Goal: Task Accomplishment & Management: Manage account settings

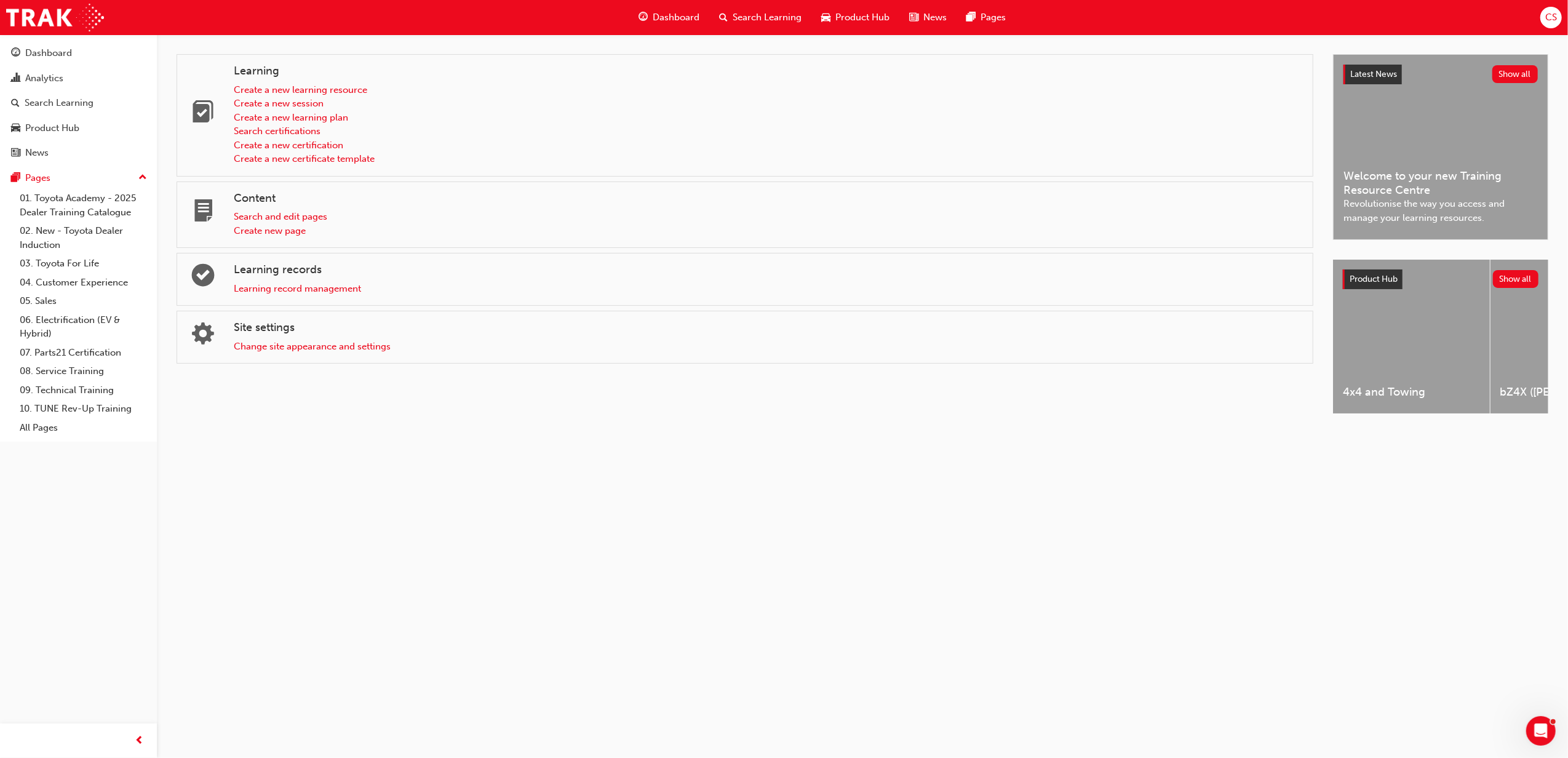
click at [1043, 25] on div "CS" at bounding box center [1551, 17] width 22 height 22
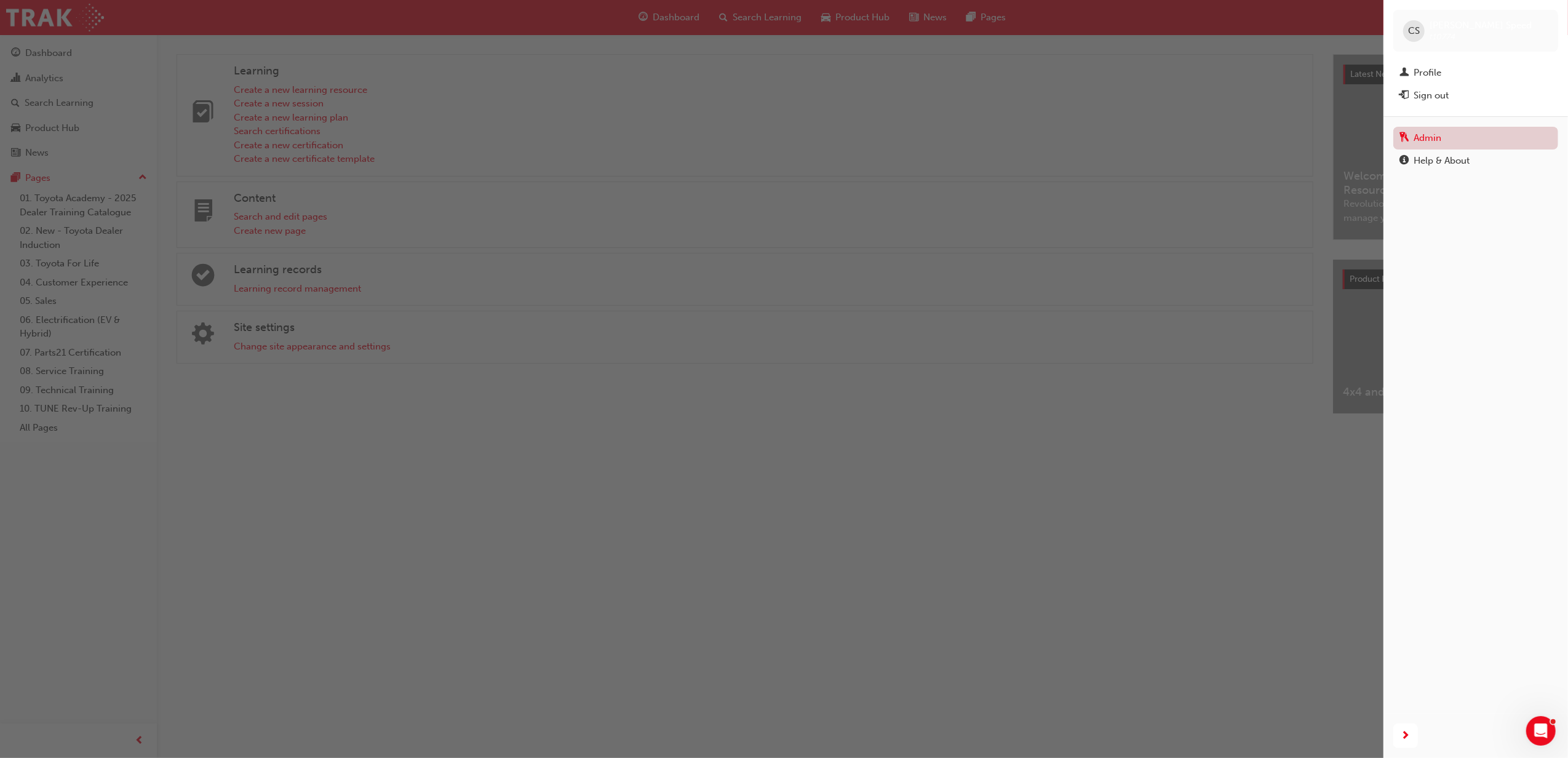
click at [1043, 142] on link "Admin" at bounding box center [1475, 137] width 165 height 23
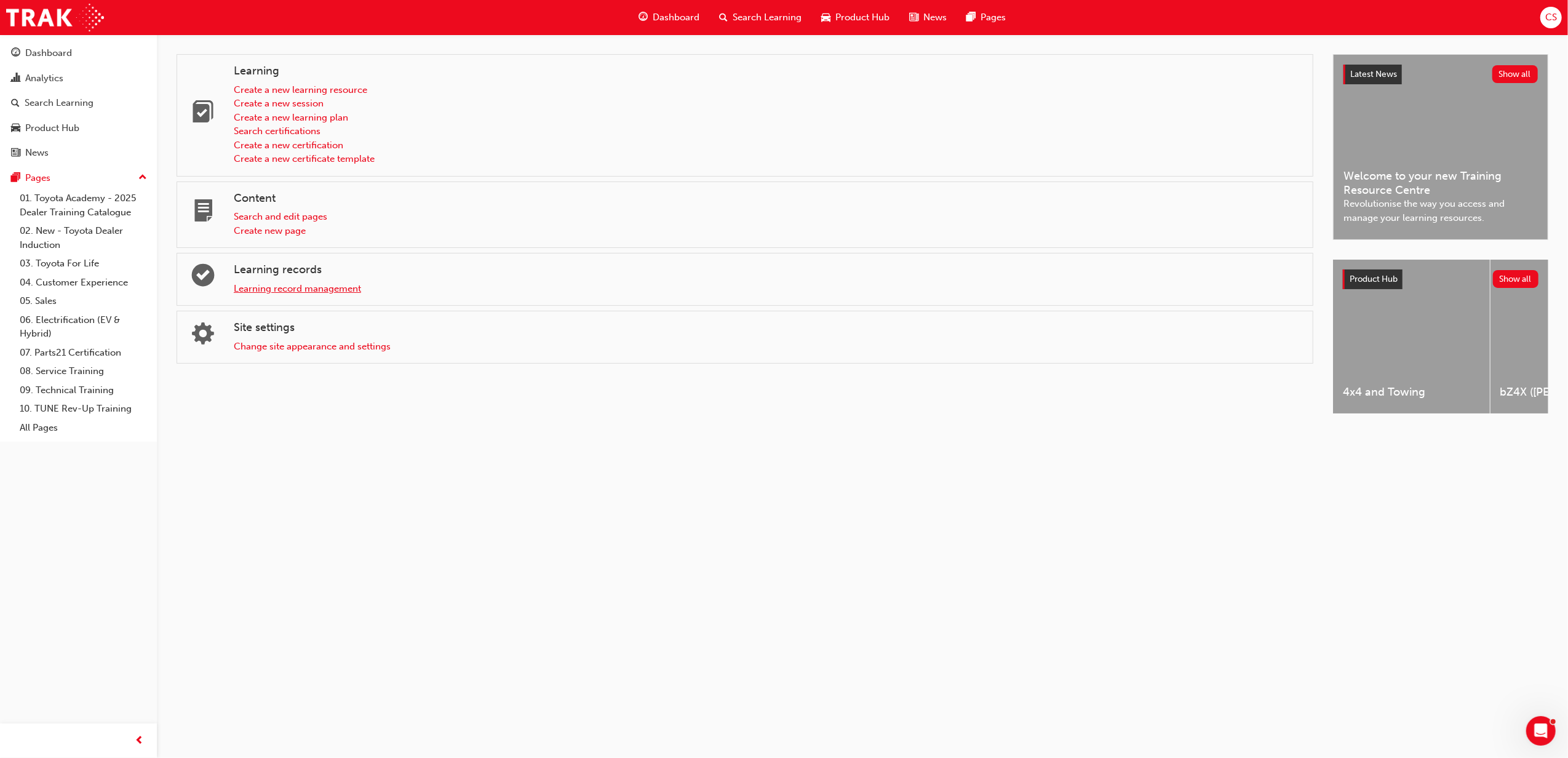
click at [347, 294] on link "Learning record management" at bounding box center [297, 288] width 127 height 11
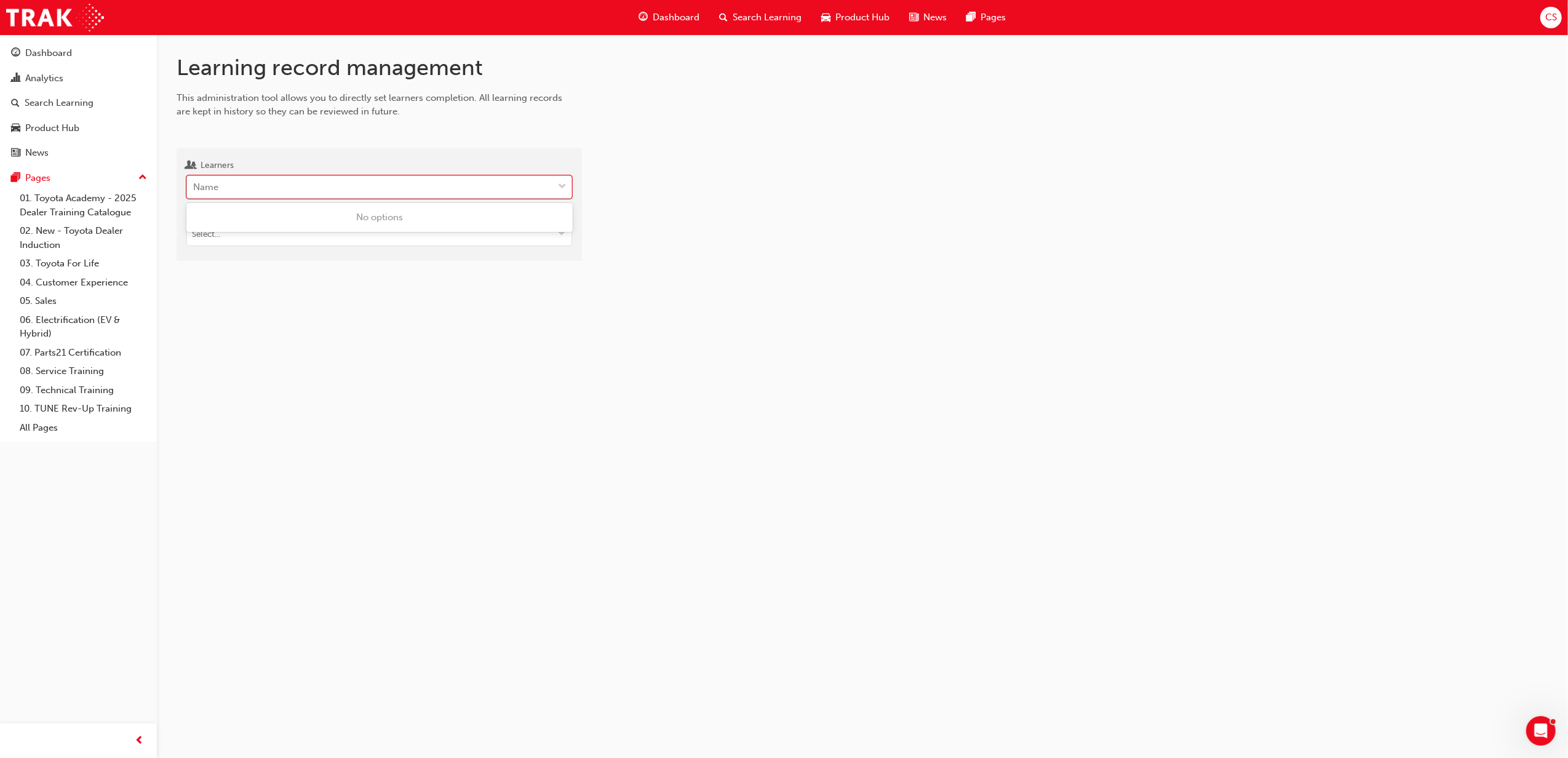
click at [328, 190] on div "Name" at bounding box center [370, 188] width 366 height 22
click at [194, 190] on input "Learners 0 results available. Use Up and Down to choose options, press Enter to…" at bounding box center [194, 187] width 1 height 10
type input "[PERSON_NAME]"
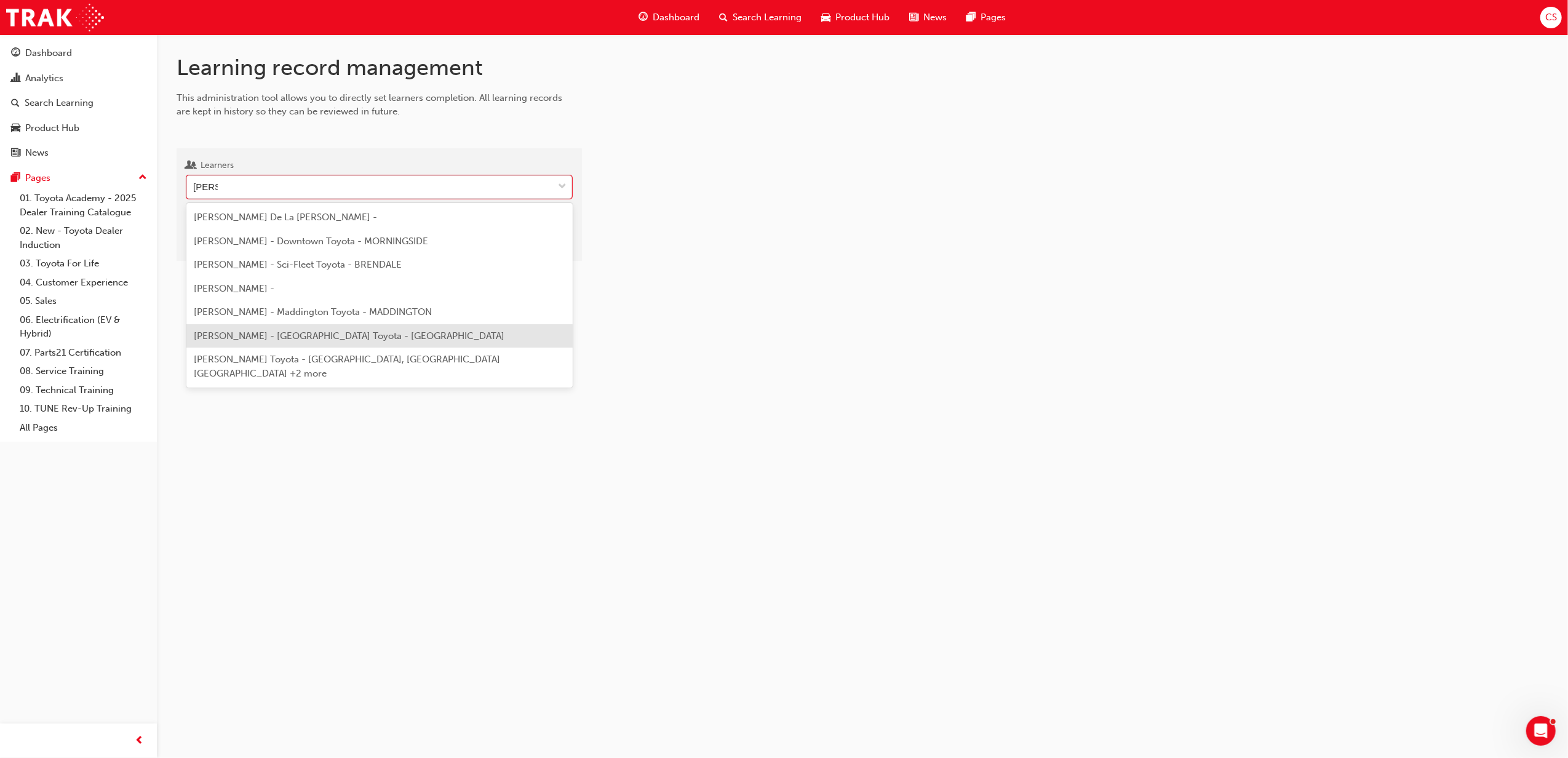
click at [282, 339] on span "[PERSON_NAME] - [GEOGRAPHIC_DATA] Toyota - [GEOGRAPHIC_DATA]" at bounding box center [349, 336] width 310 height 11
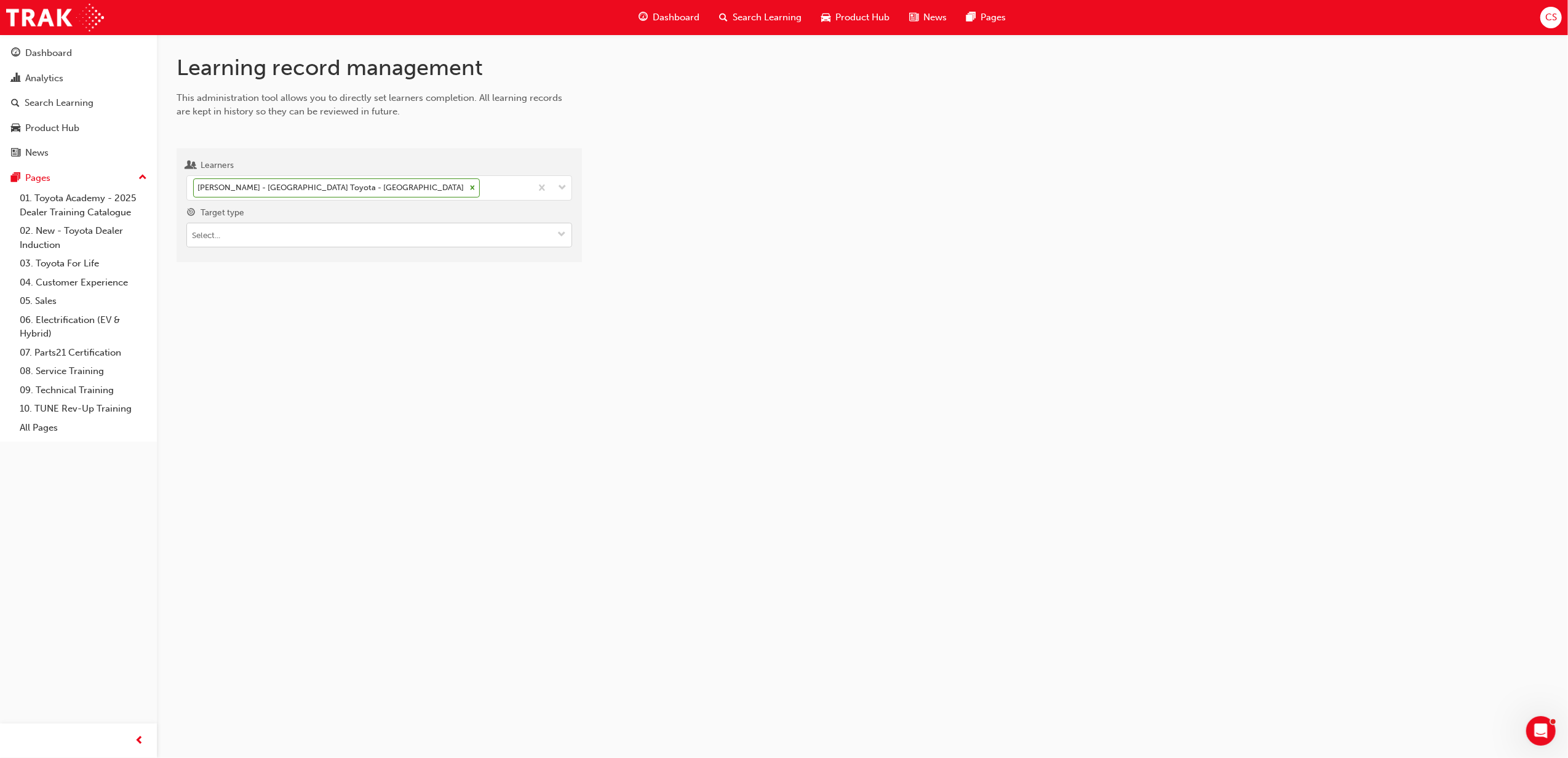
click at [254, 240] on input "Target type" at bounding box center [379, 235] width 384 height 23
click at [278, 259] on li "Learning resource - eLearning module" at bounding box center [379, 259] width 386 height 23
click at [254, 307] on input "Learning resource" at bounding box center [379, 305] width 384 height 23
type input "(TWA"
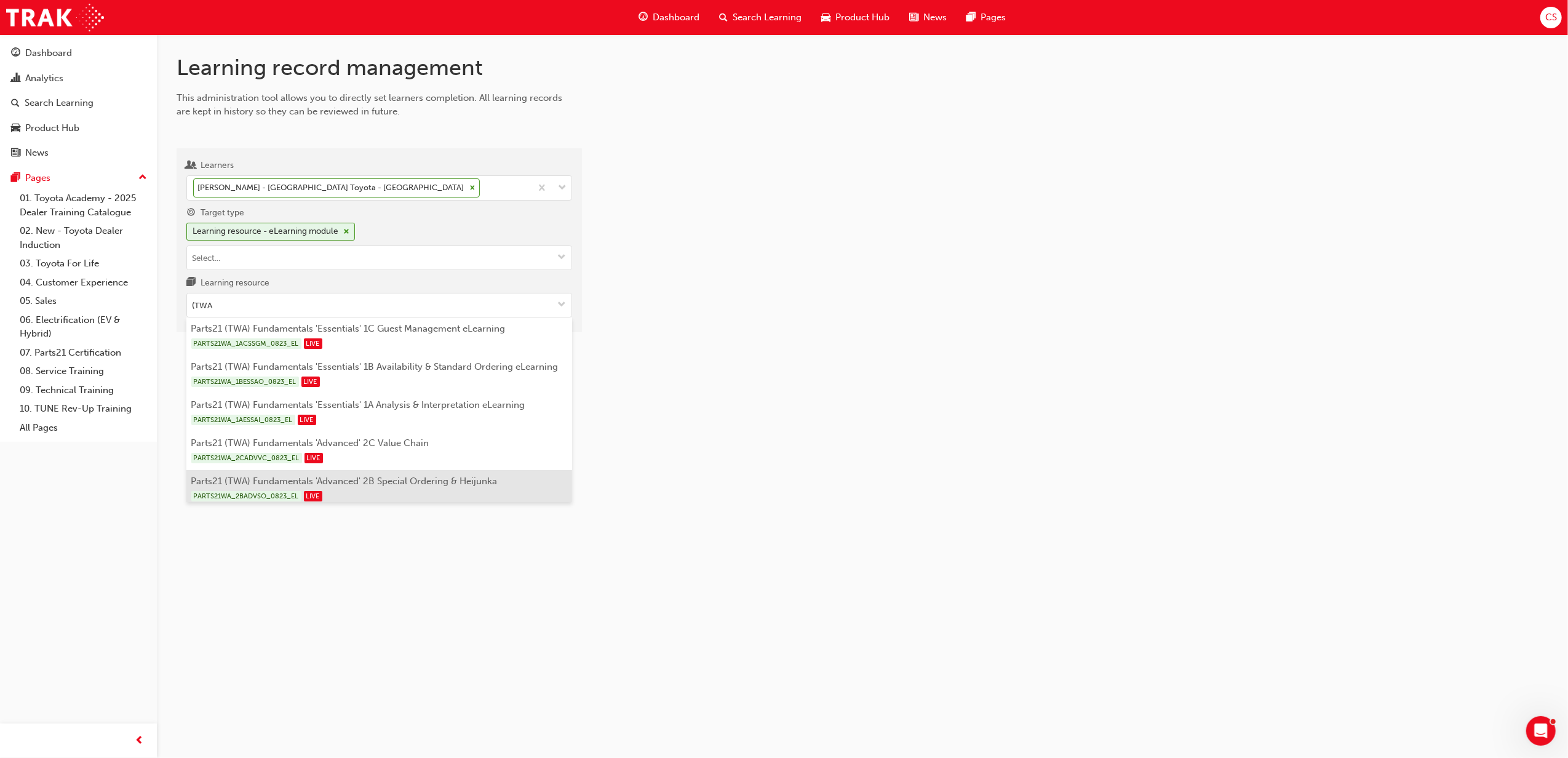
click at [305, 480] on li "Parts21 (TWA) Fundamentals 'Advanced' 2B Special Ordering & Heijunka PARTS21WA_…" at bounding box center [379, 489] width 386 height 38
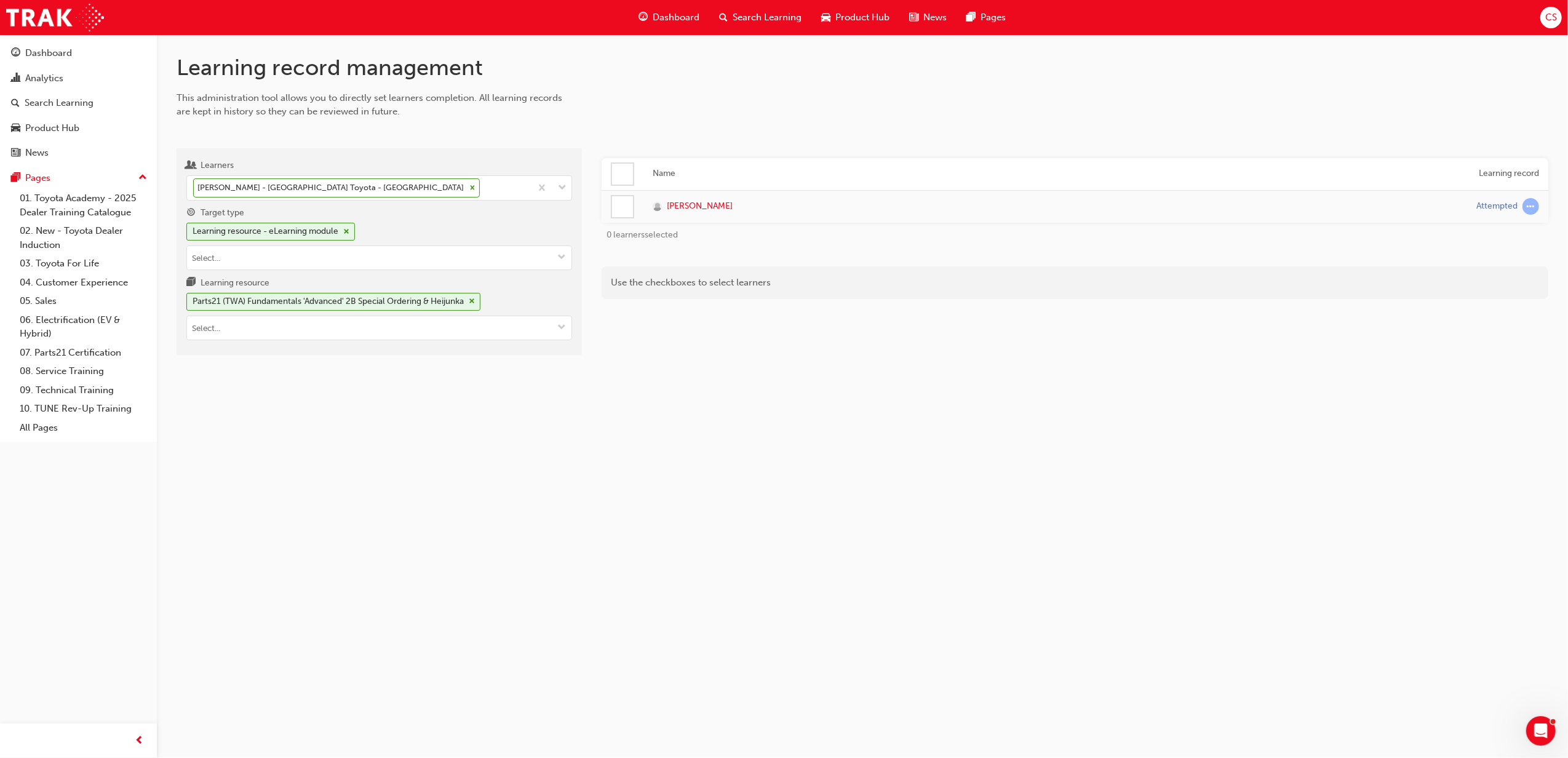
click at [629, 211] on div at bounding box center [622, 206] width 21 height 21
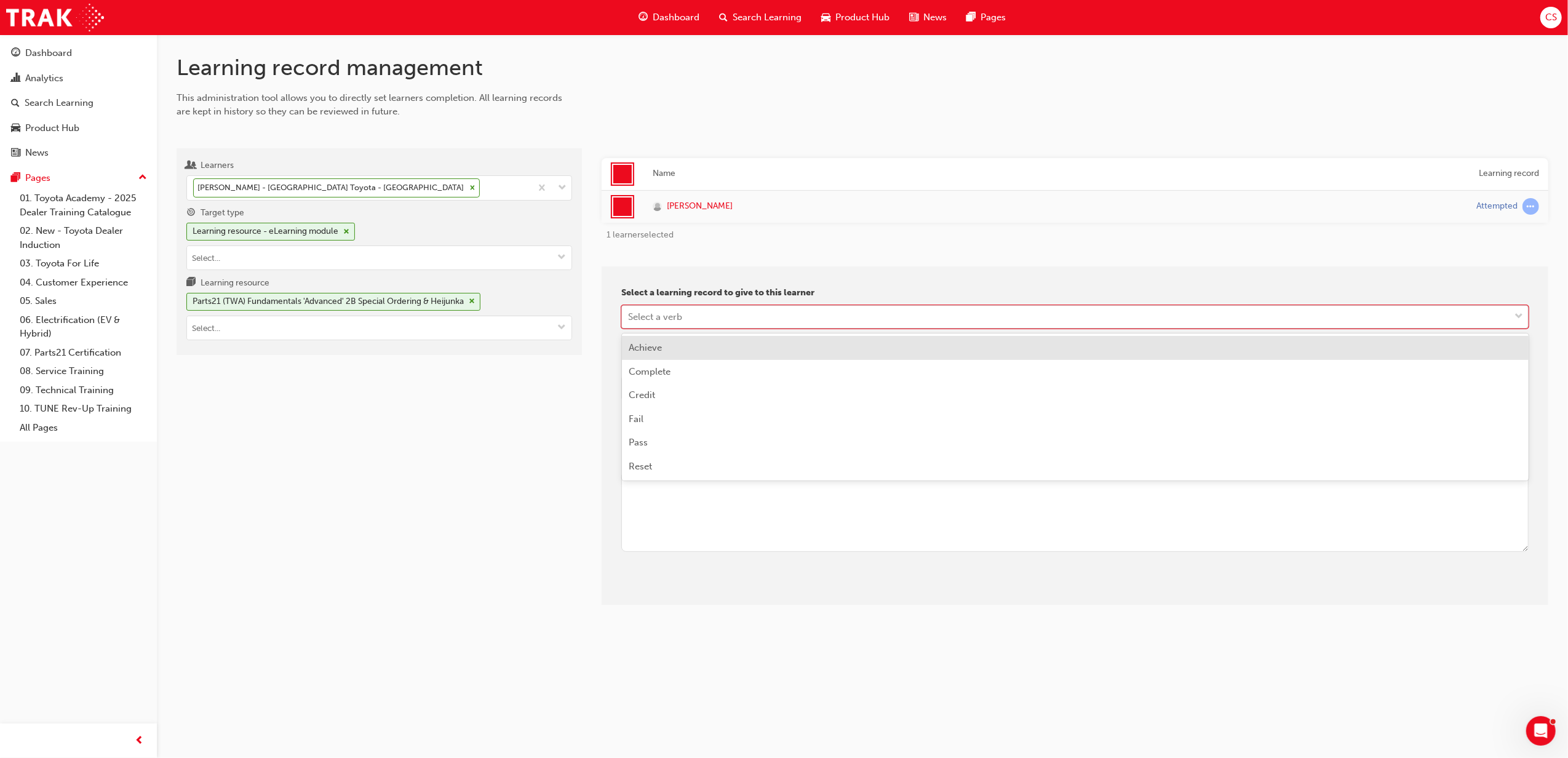
click at [685, 327] on div "Select a verb" at bounding box center [1066, 317] width 888 height 22
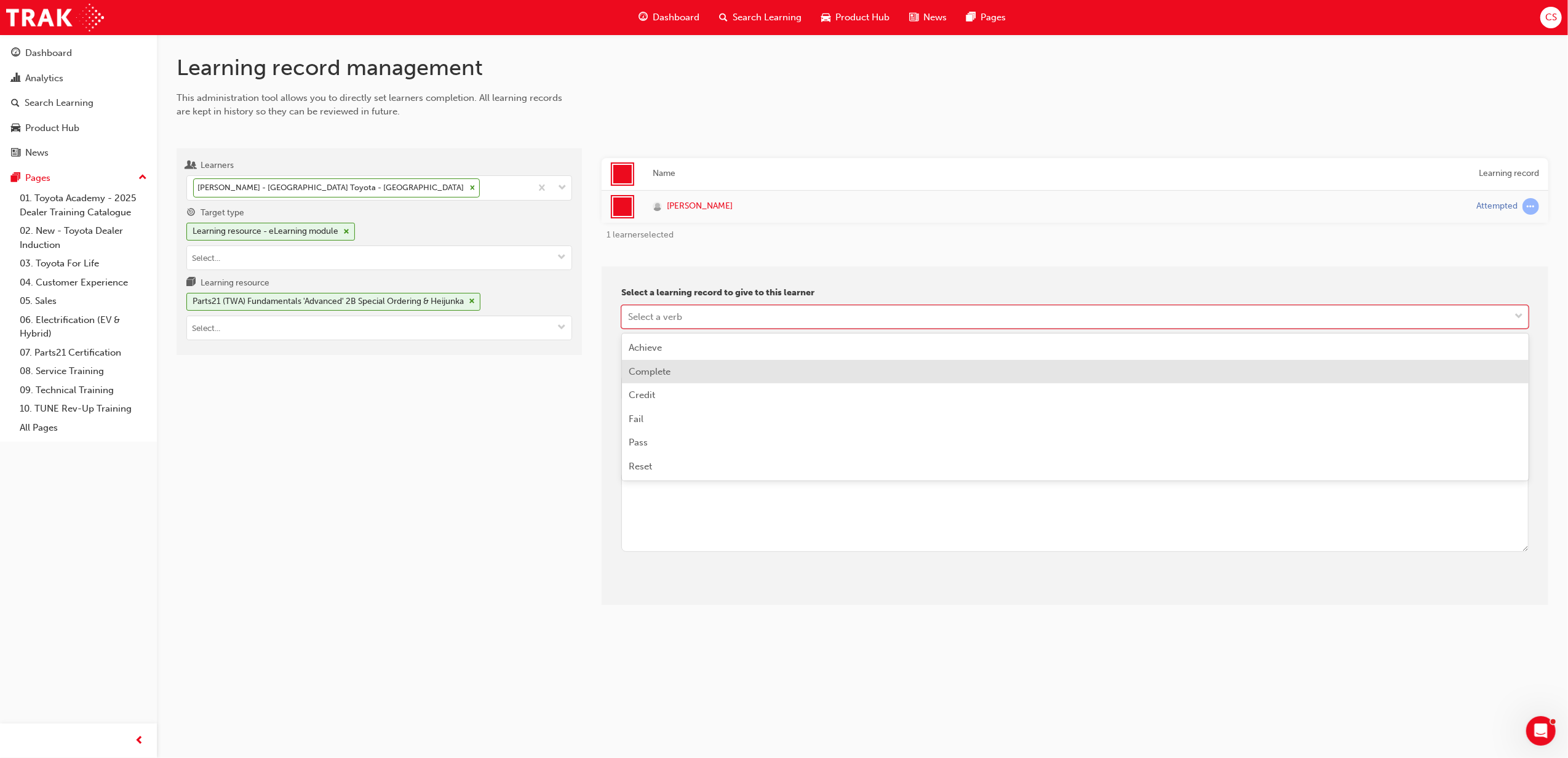
click at [660, 373] on span "Complete" at bounding box center [650, 371] width 42 height 11
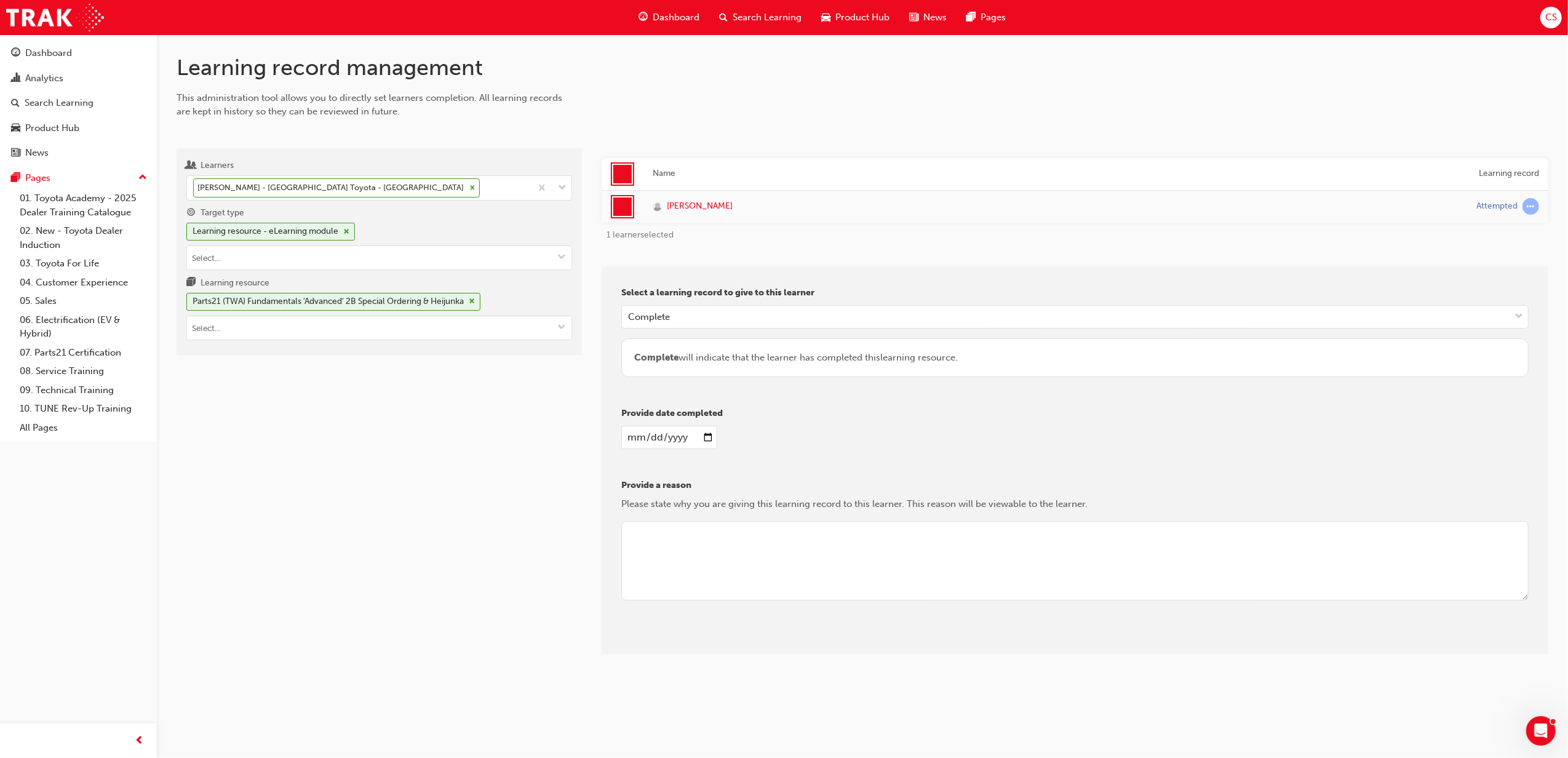
click at [708, 438] on input "date" at bounding box center [668, 438] width 95 height 23
type input "[DATE]"
click at [671, 528] on textarea at bounding box center [1075, 561] width 908 height 80
type textarea "cs amended per email sent 20/08 - [PERSON_NAME] emailed"
click at [680, 528] on button "Give learning records" at bounding box center [676, 645] width 110 height 20
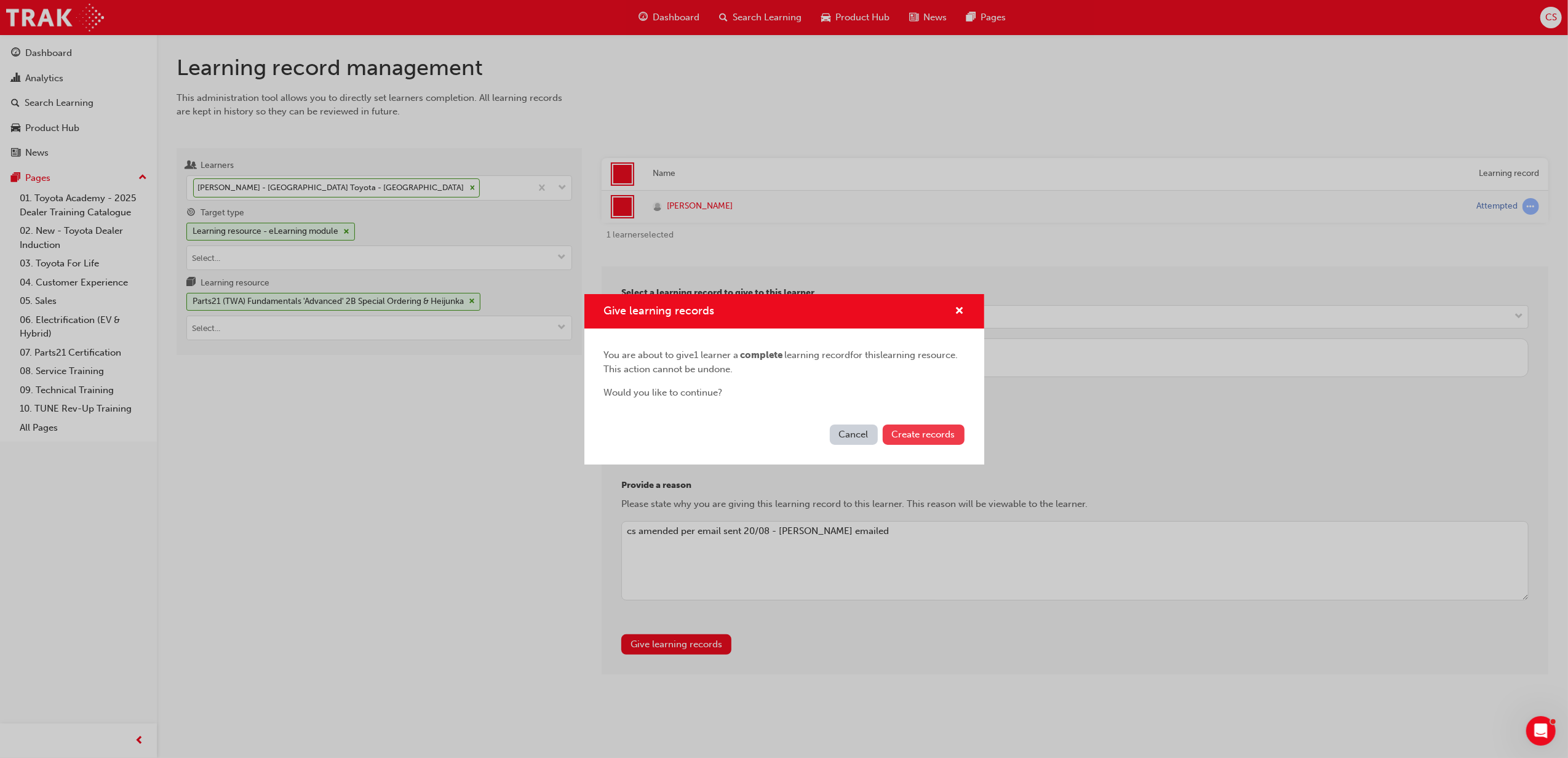
click at [924, 439] on span "Create records" at bounding box center [923, 434] width 63 height 11
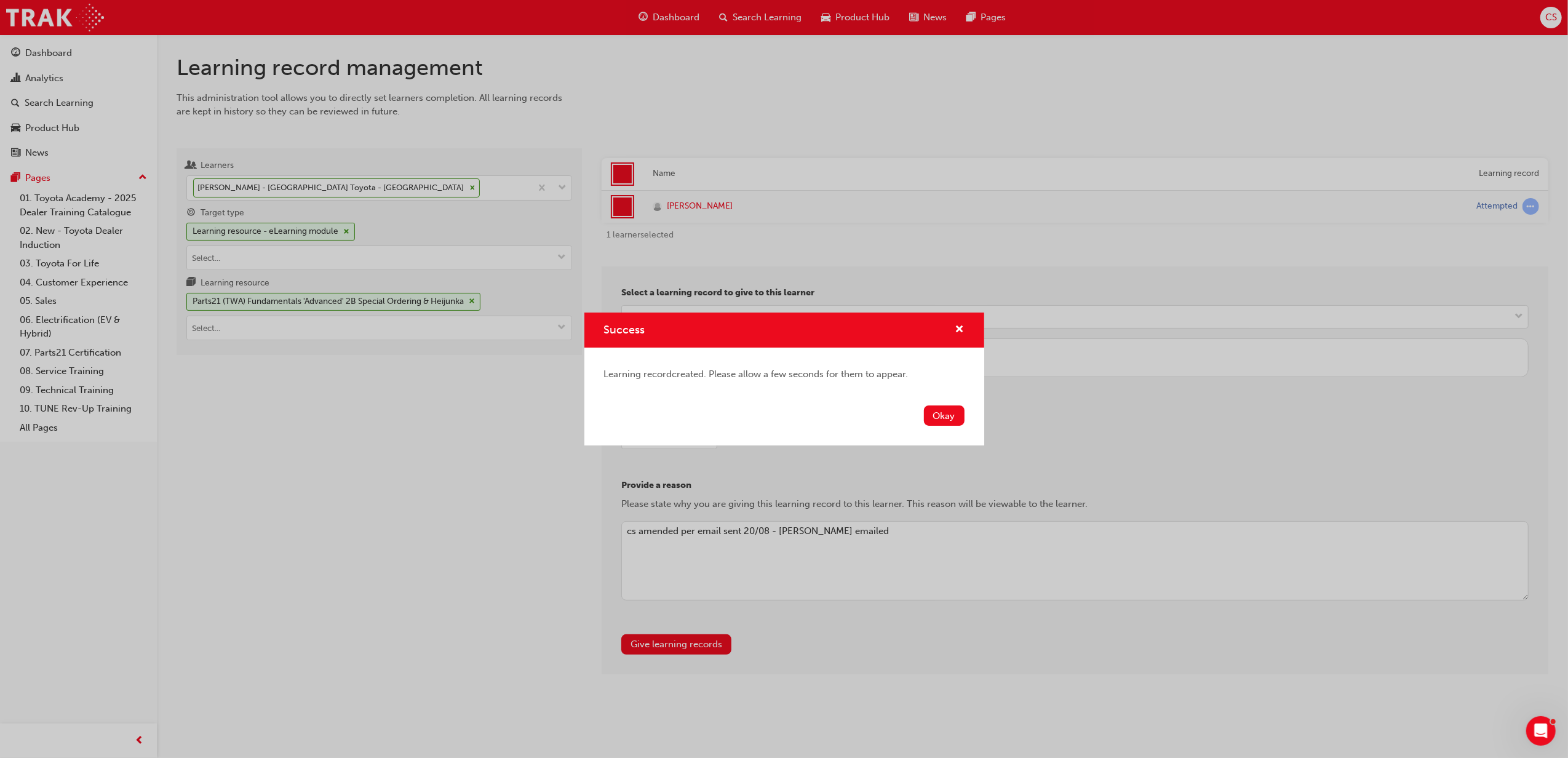
click at [942, 427] on div "Okay" at bounding box center [784, 423] width 400 height 45
click at [944, 422] on button "Okay" at bounding box center [944, 416] width 41 height 20
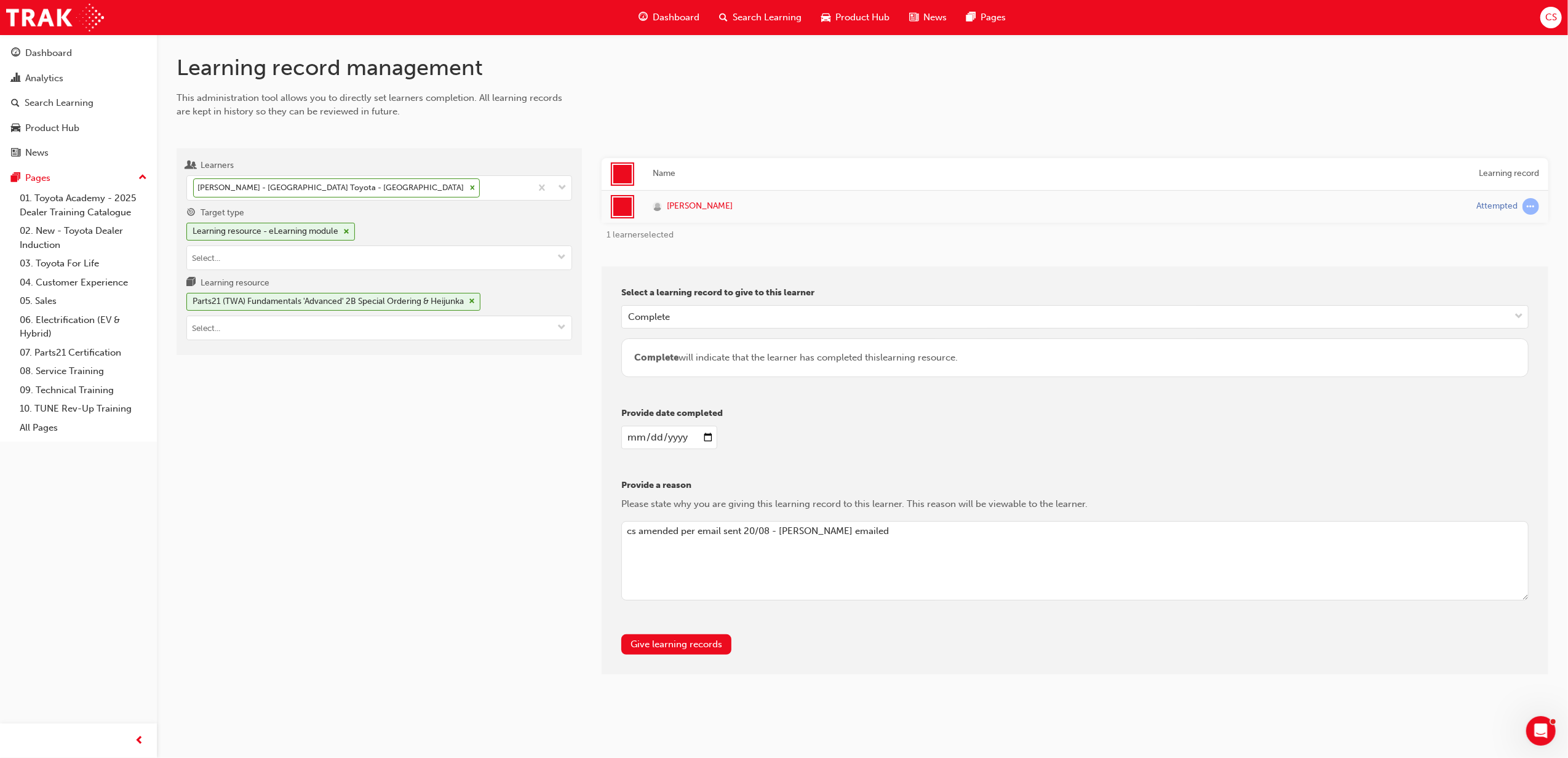
click at [704, 439] on input "[DATE]" at bounding box center [668, 438] width 95 height 23
type input "[DATE]"
click at [692, 528] on button "Give learning records" at bounding box center [676, 645] width 110 height 20
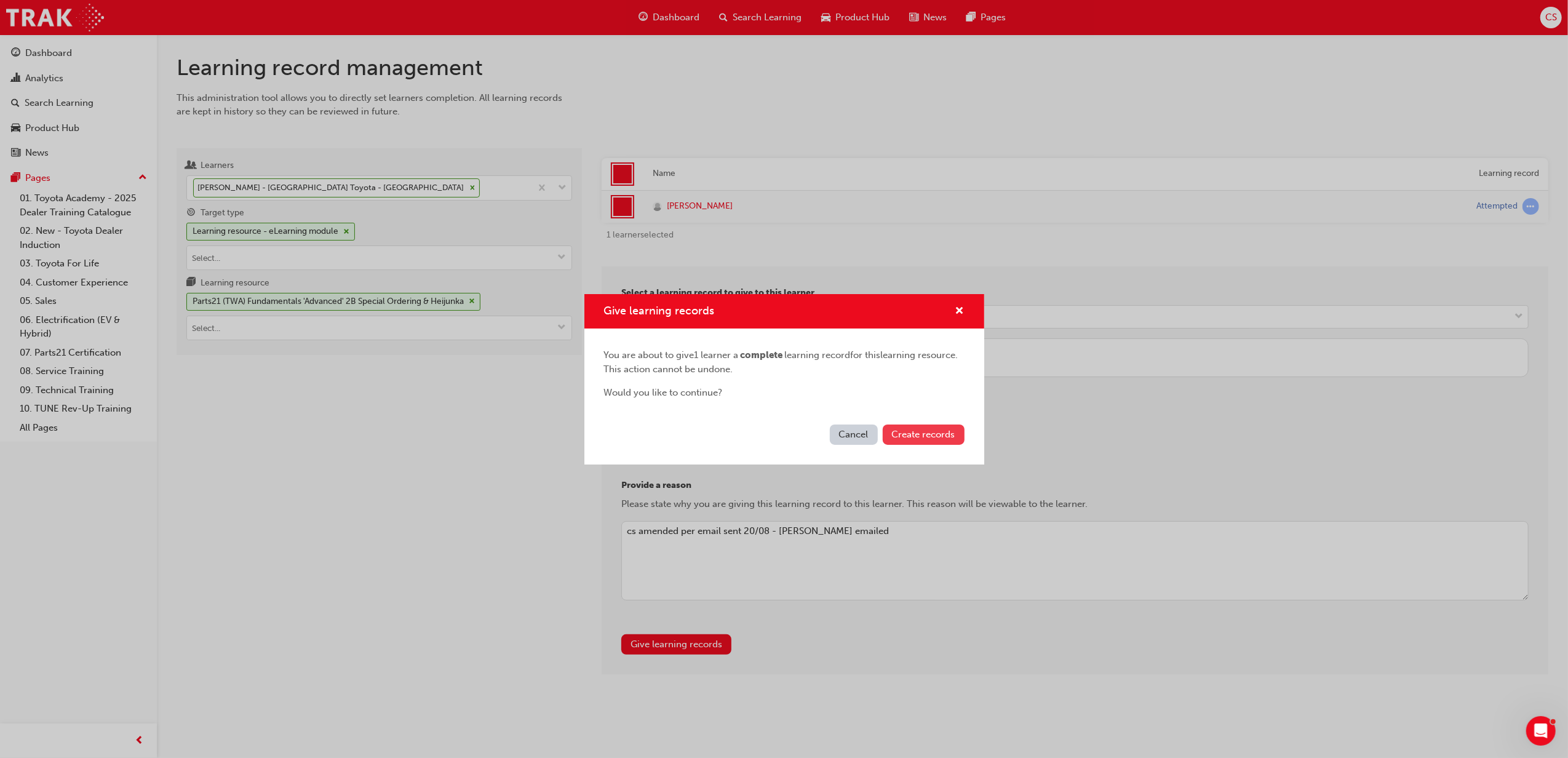
click at [940, 431] on span "Create records" at bounding box center [923, 434] width 63 height 11
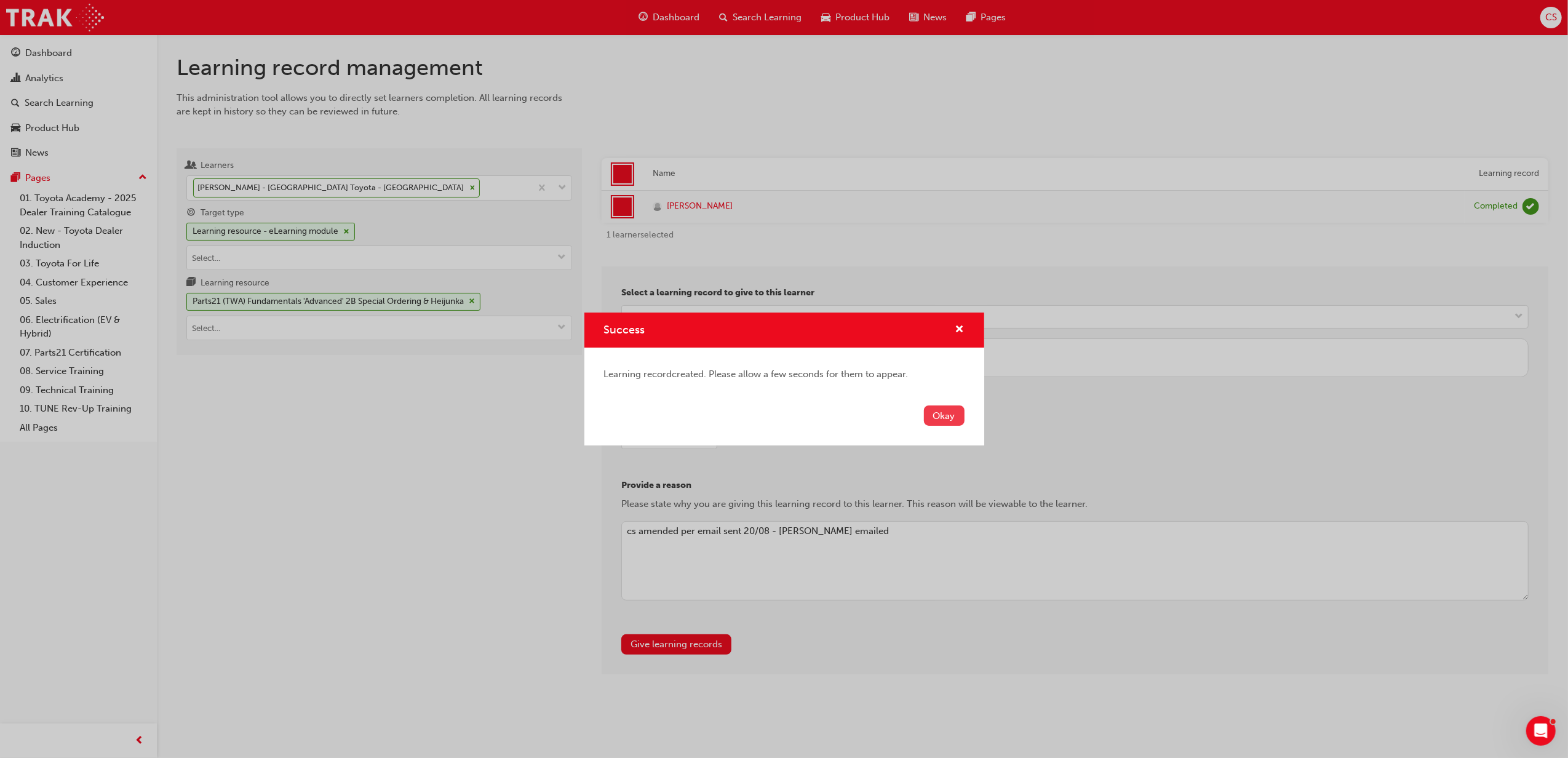
click at [939, 419] on button "Okay" at bounding box center [944, 416] width 41 height 20
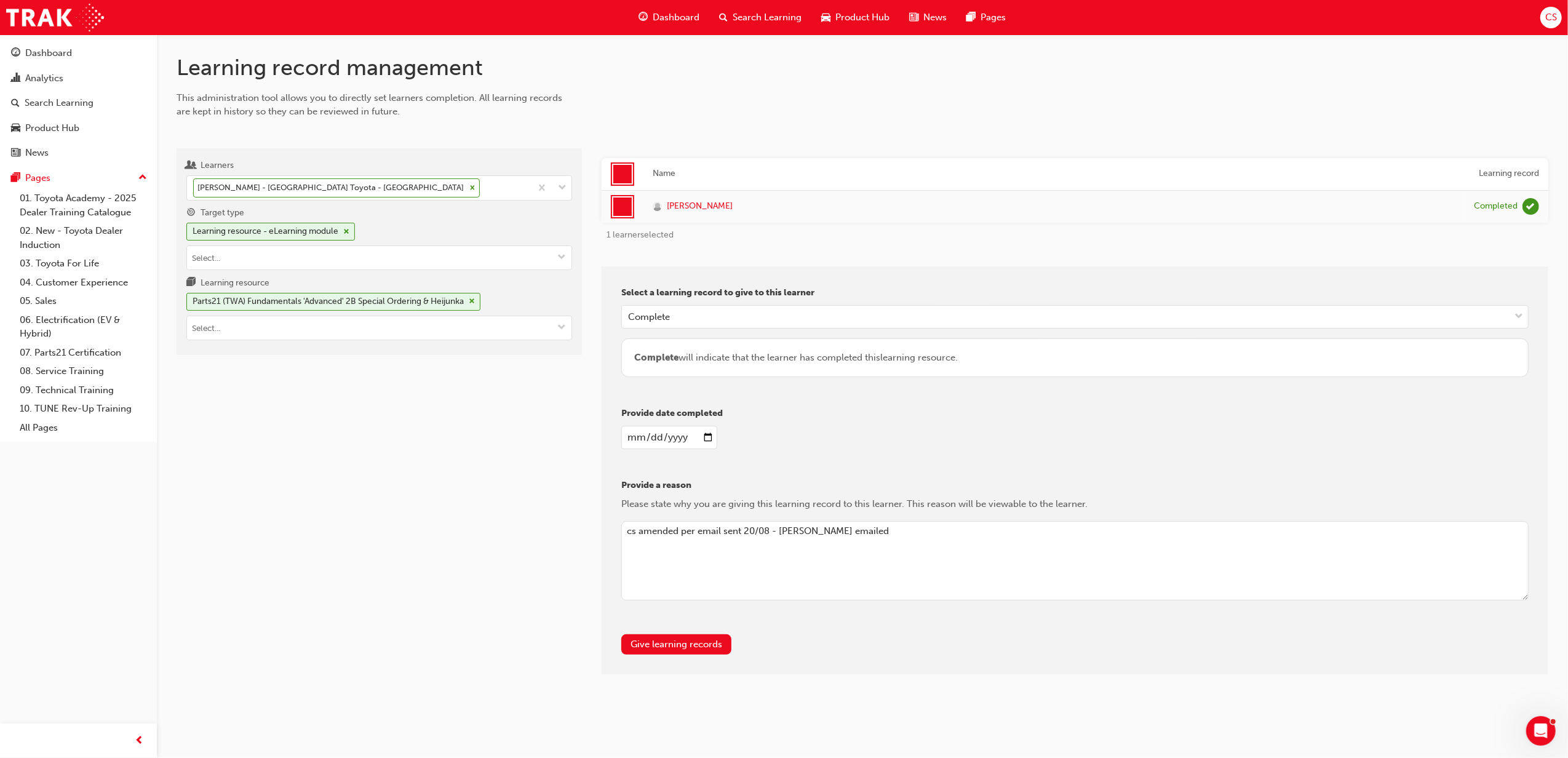
click at [761, 18] on span "Search Learning" at bounding box center [767, 17] width 69 height 14
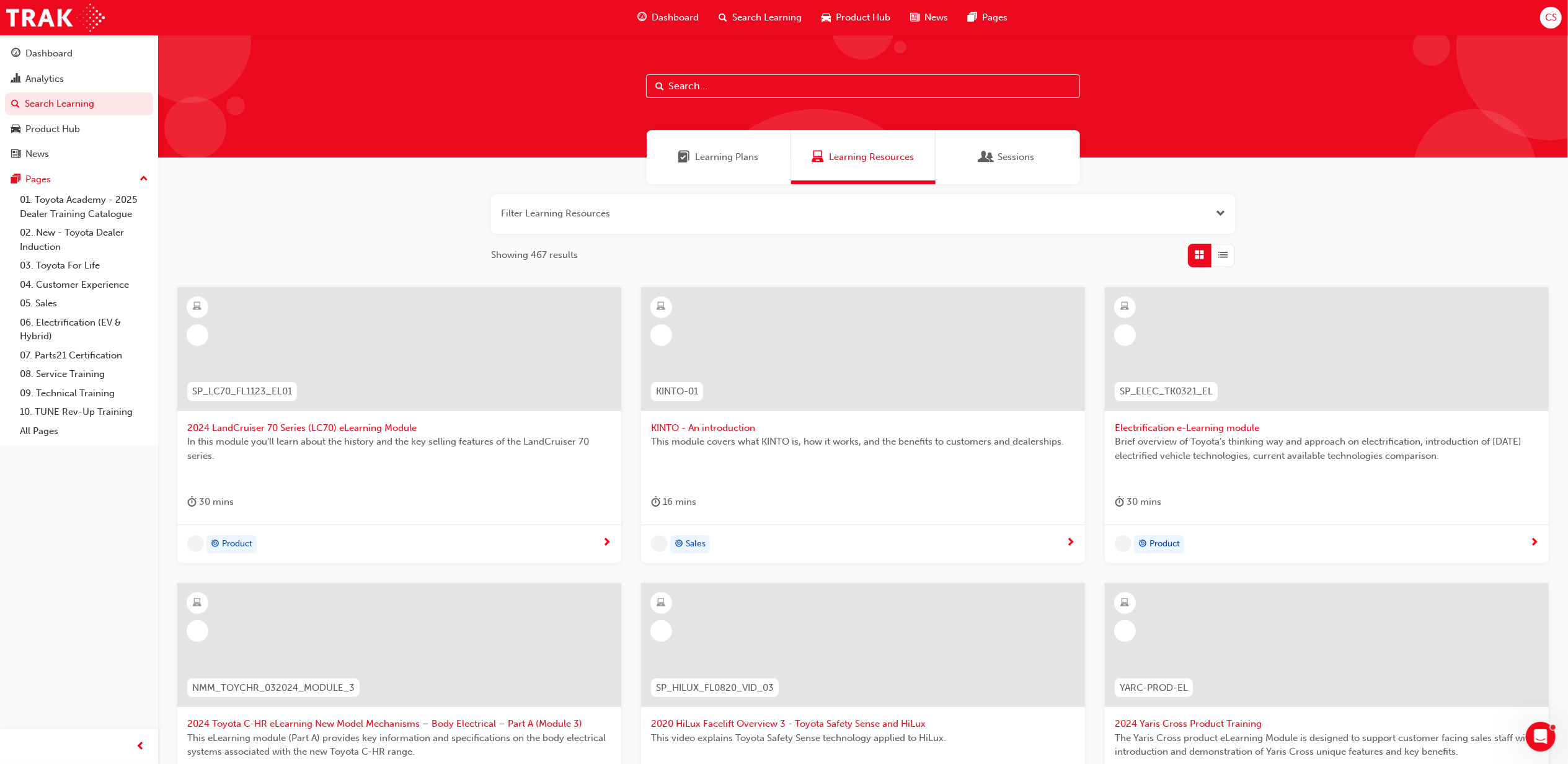
drag, startPoint x: 754, startPoint y: 92, endPoint x: 745, endPoint y: 90, distance: 9.2
click at [754, 92] on input "text" at bounding box center [863, 86] width 434 height 23
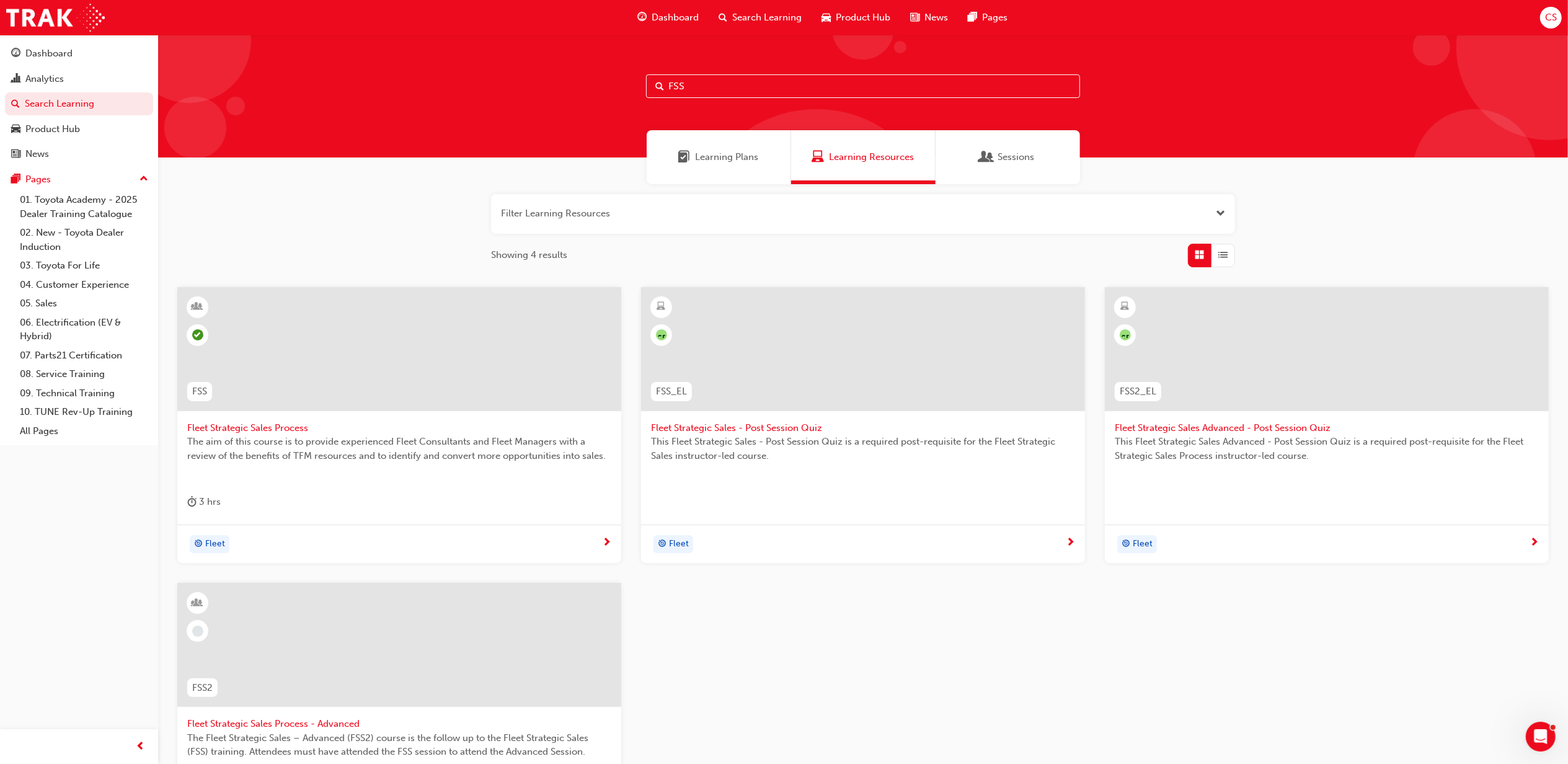
type input "FSS"
click at [335, 532] on span "Fleet Strategic Sales Process - Advanced" at bounding box center [399, 724] width 424 height 14
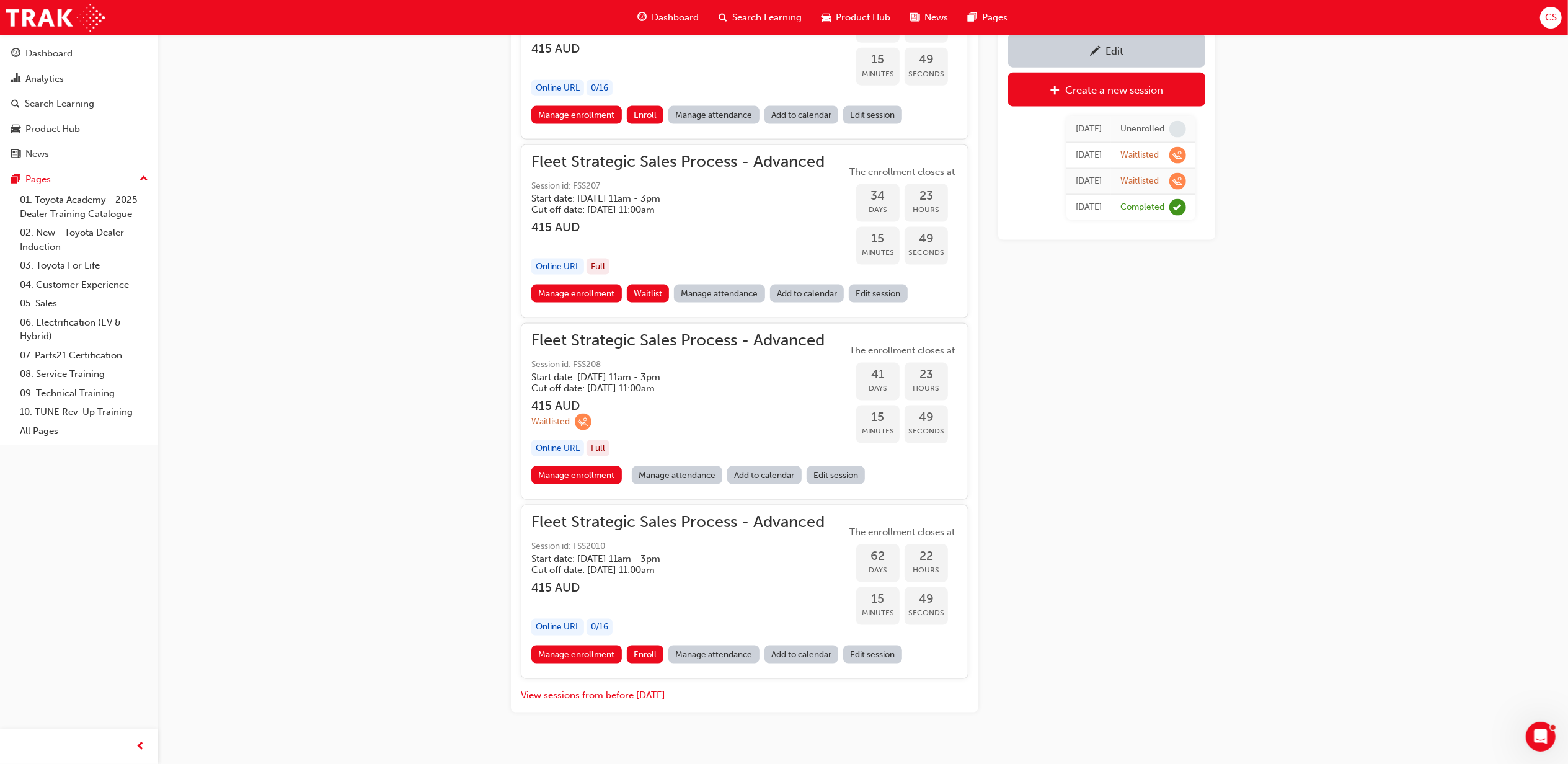
scroll to position [1683, 0]
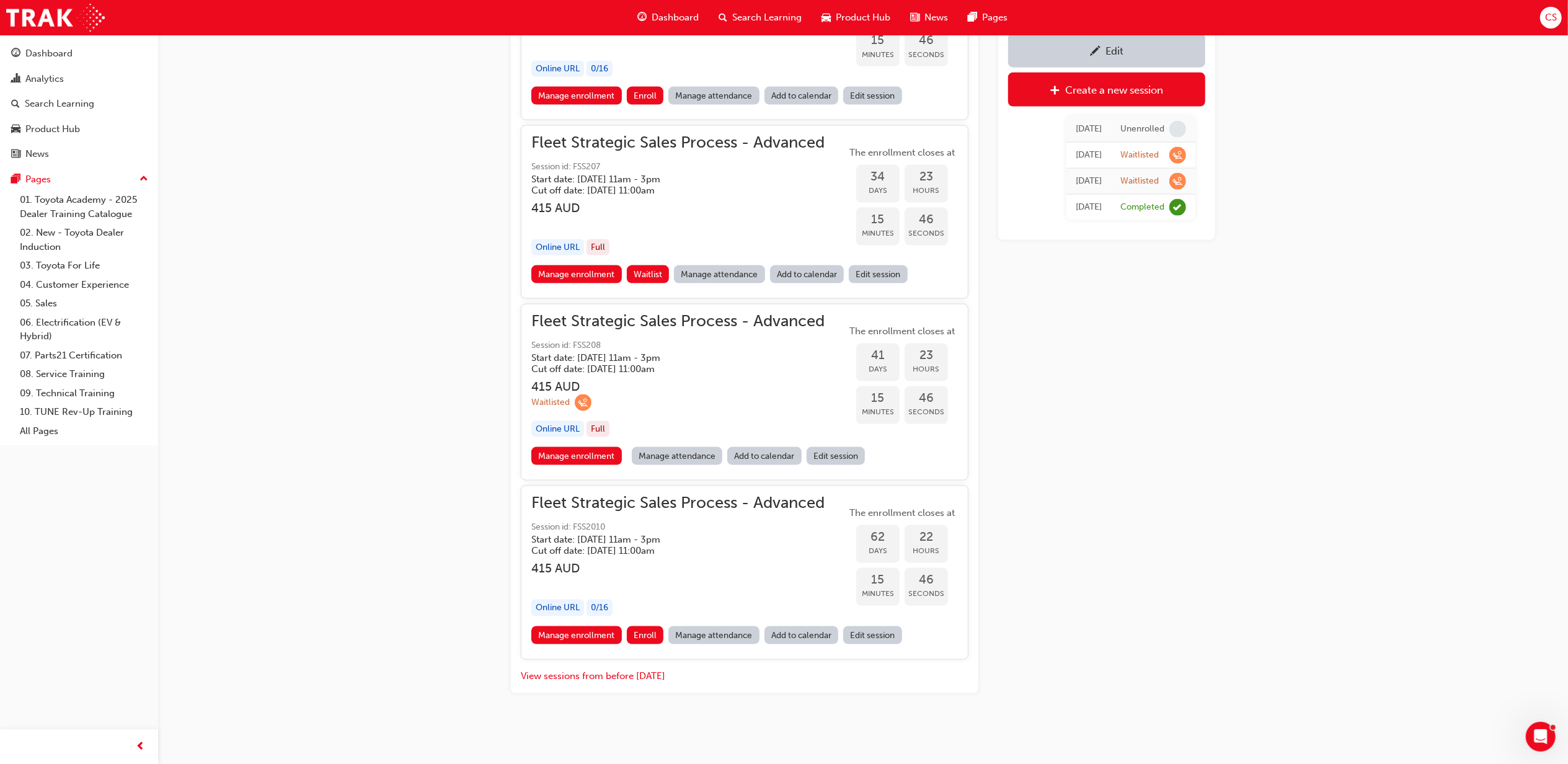
click at [766, 149] on span "Fleet Strategic Sales Process - Advanced" at bounding box center [677, 142] width 293 height 14
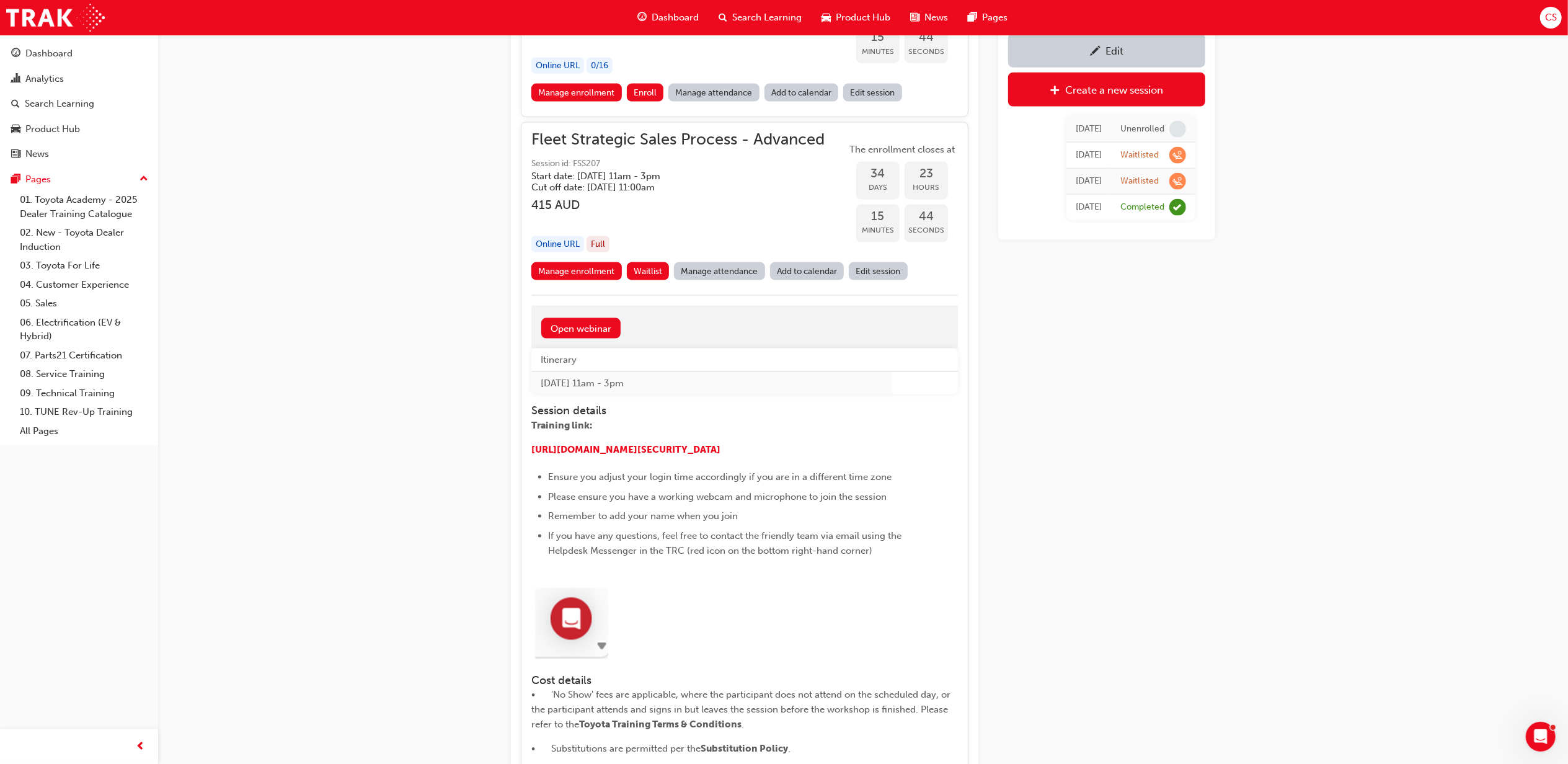
click at [878, 278] on link "Edit session" at bounding box center [878, 271] width 59 height 18
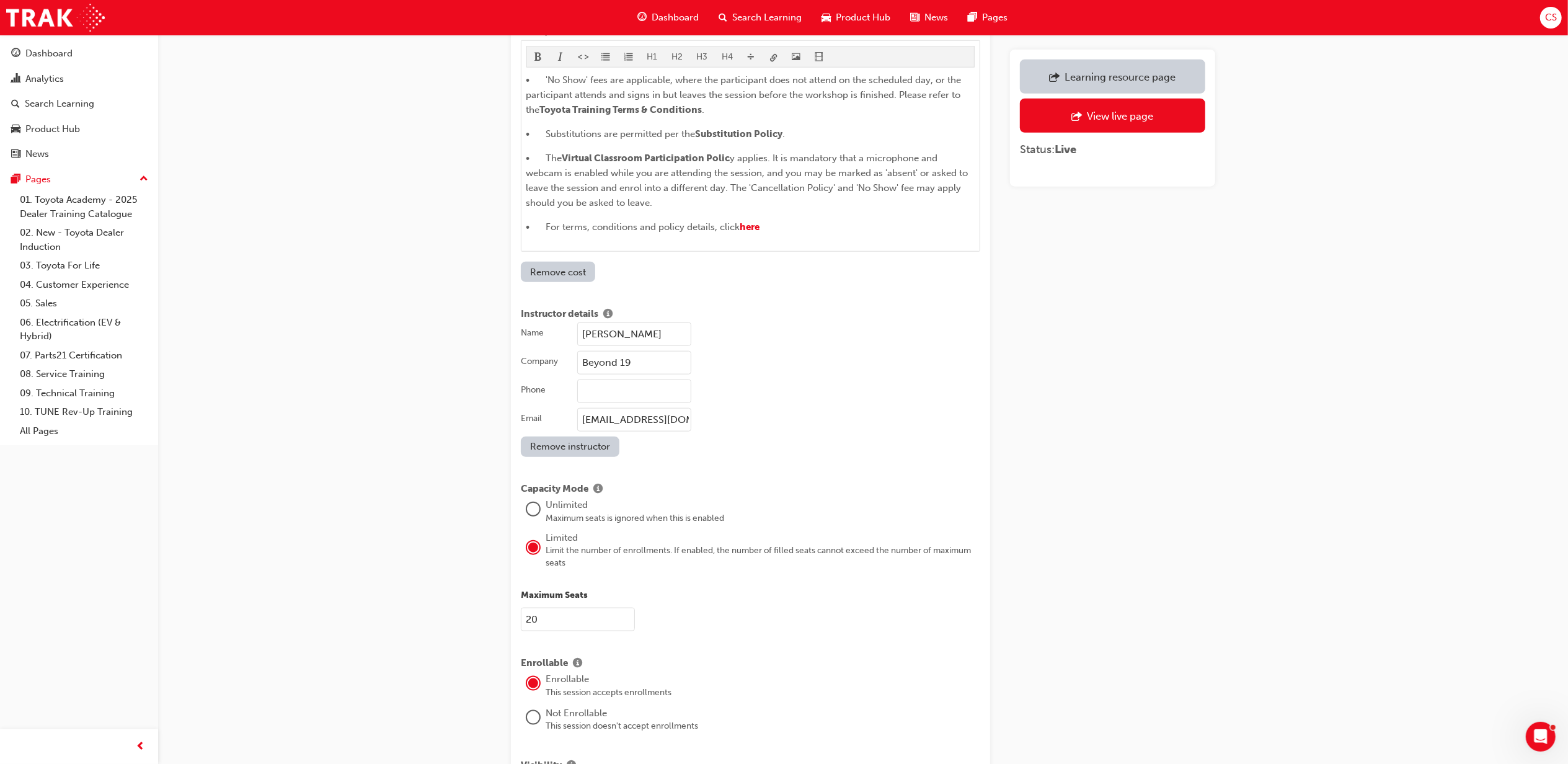
scroll to position [1240, 0]
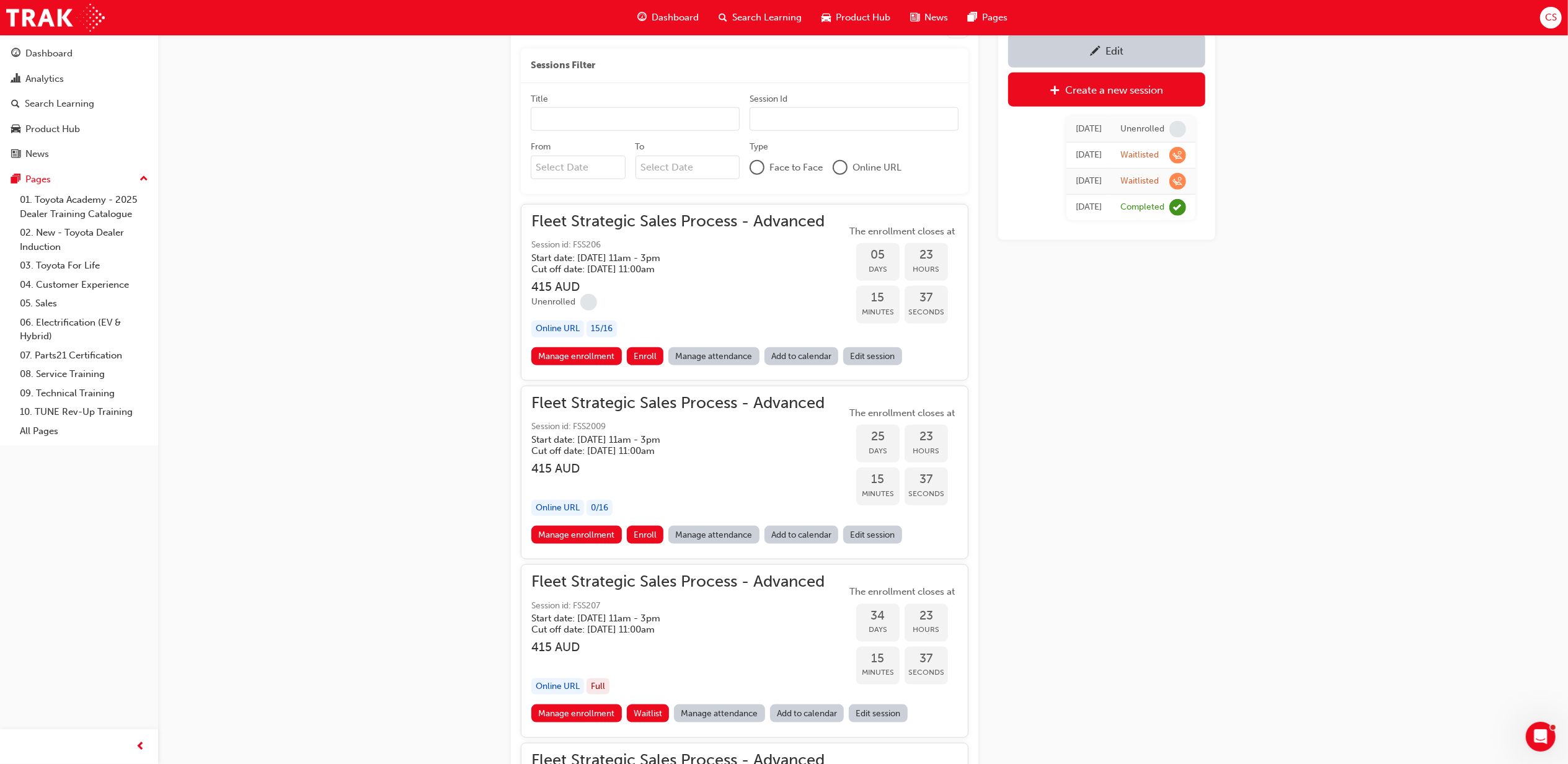
scroll to position [1683, 0]
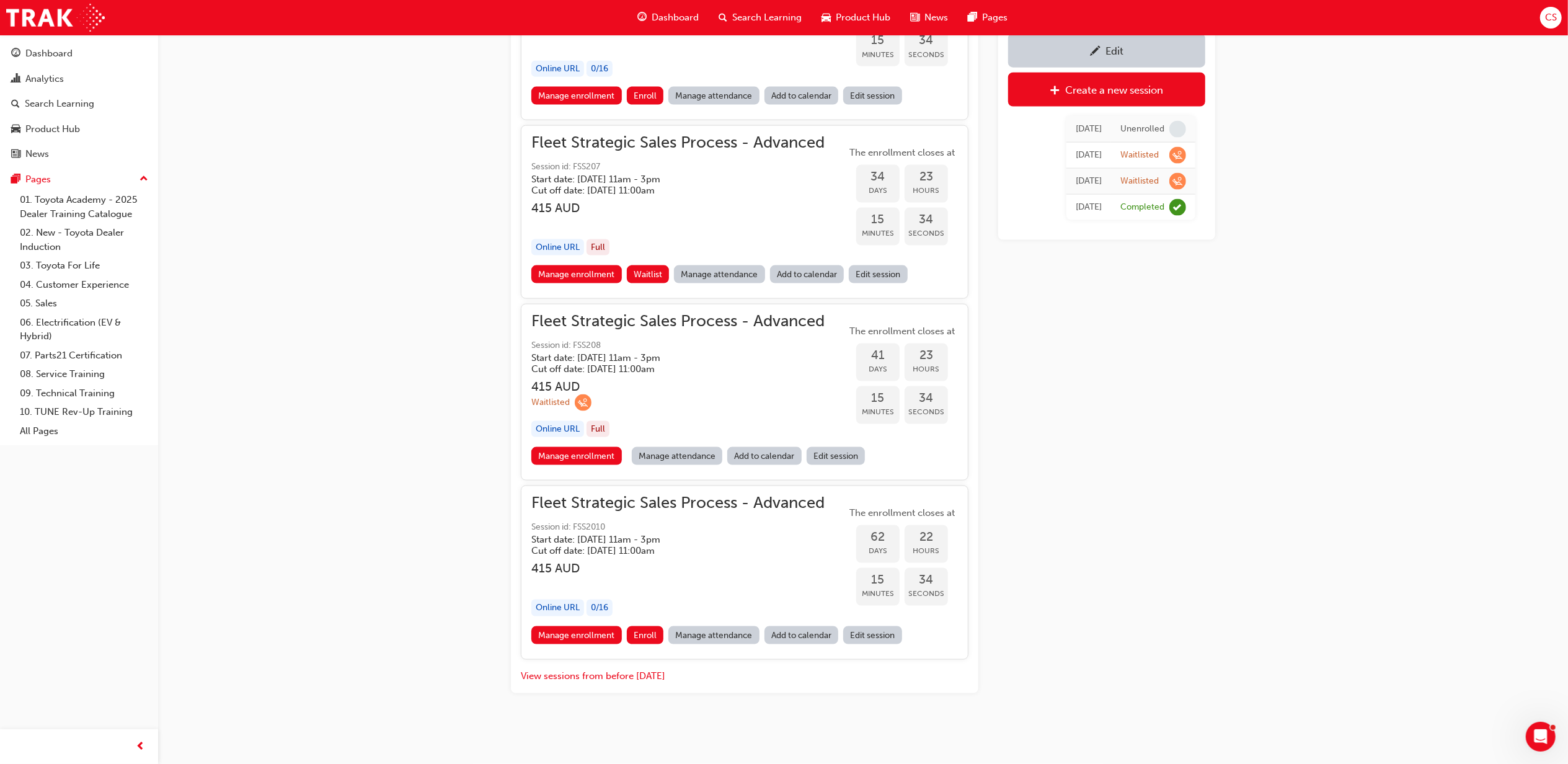
click at [743, 532] on h5 "Cut off date: [DATE] 11:00am" at bounding box center [667, 550] width 273 height 11
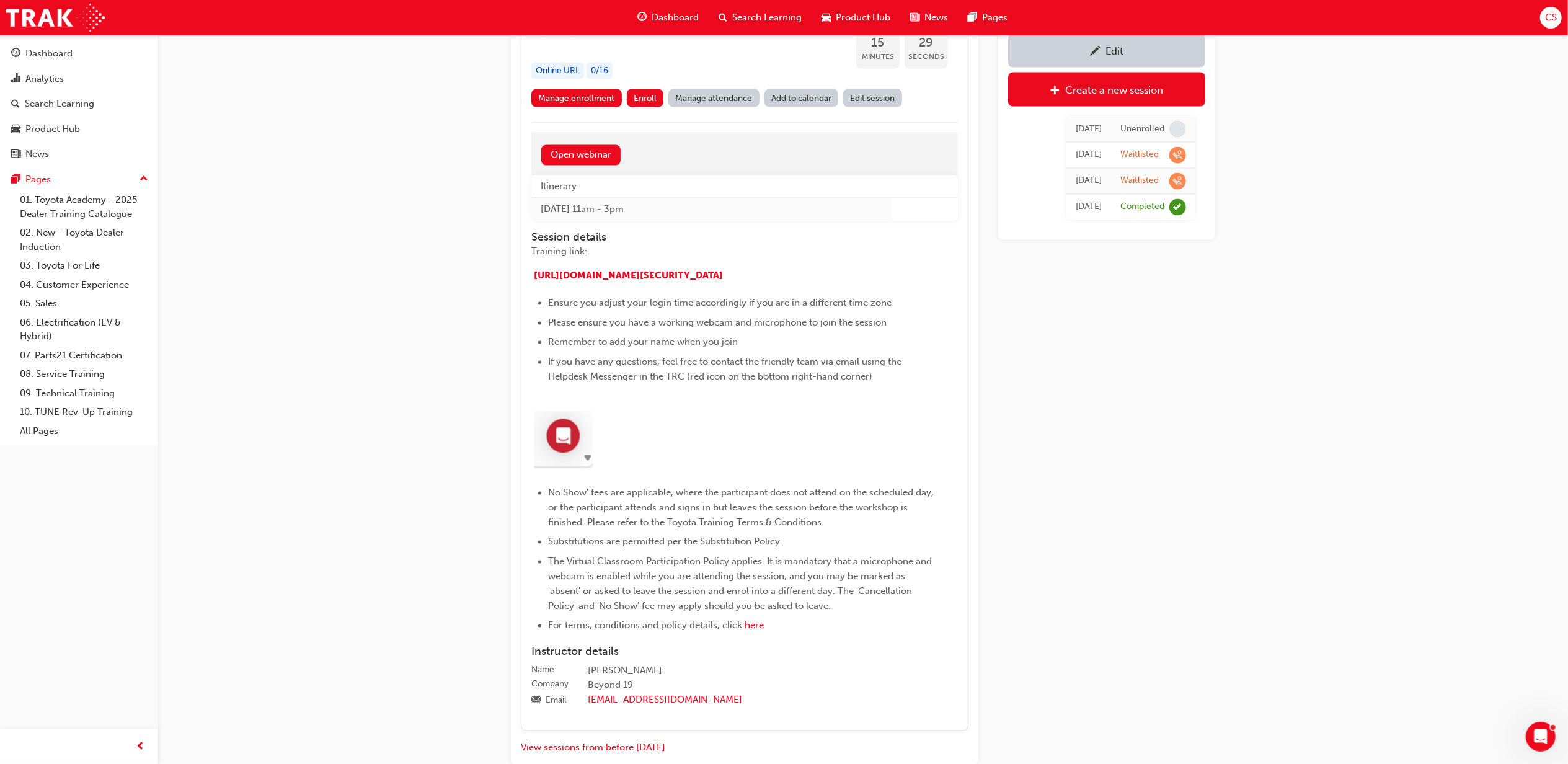
scroll to position [1814, 0]
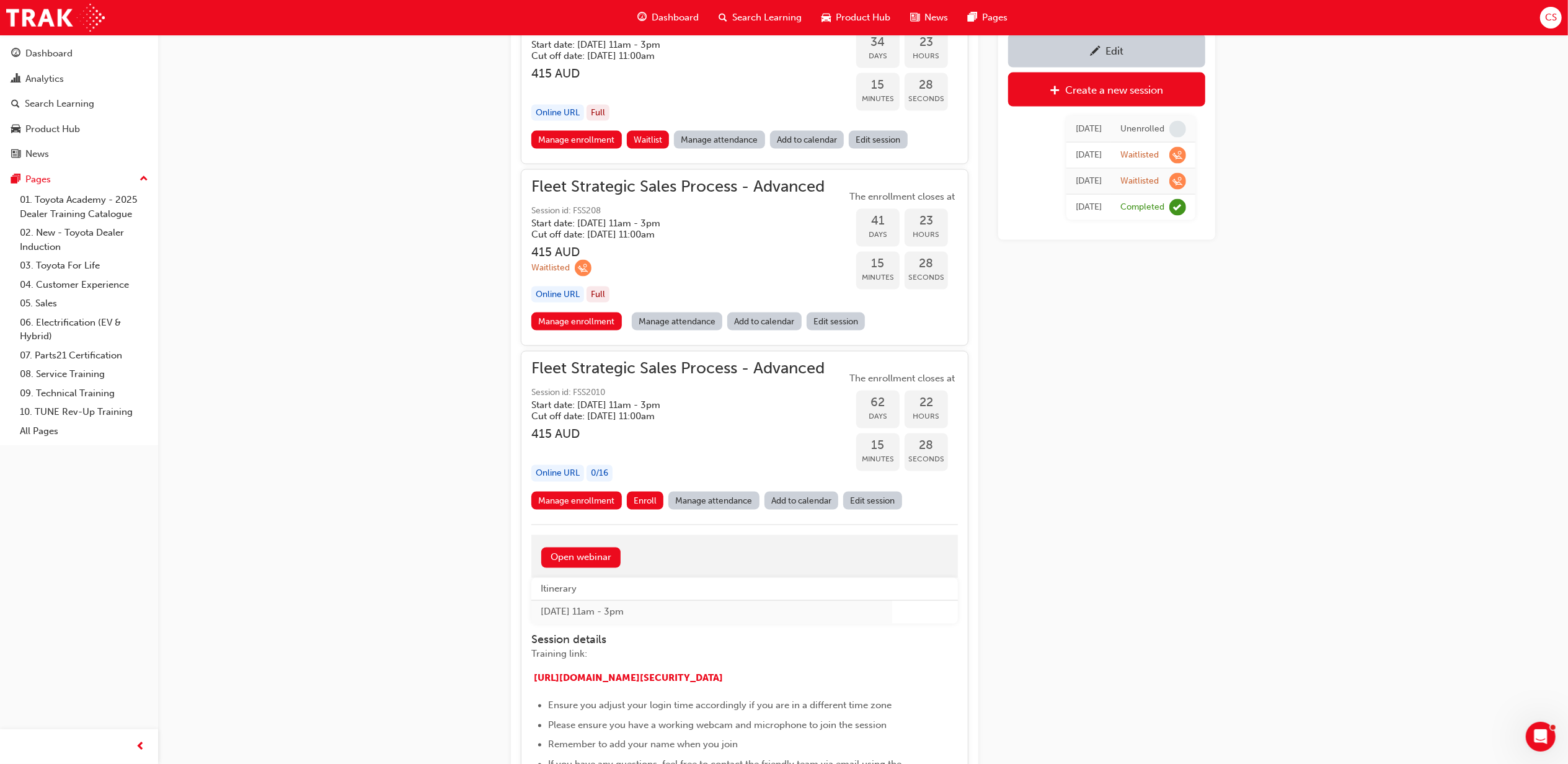
click at [858, 508] on link "Edit session" at bounding box center [872, 500] width 59 height 18
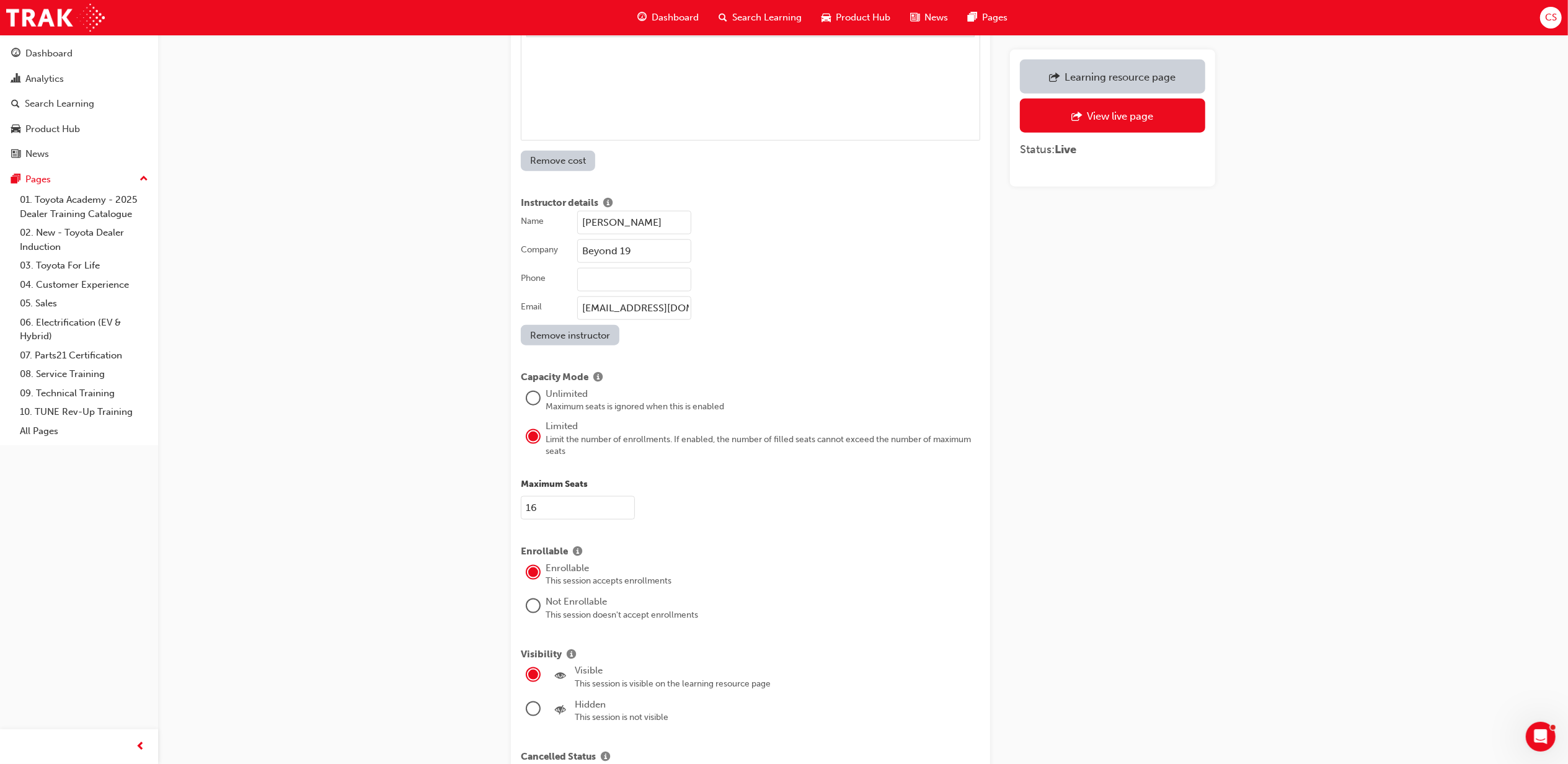
scroll to position [1405, 0]
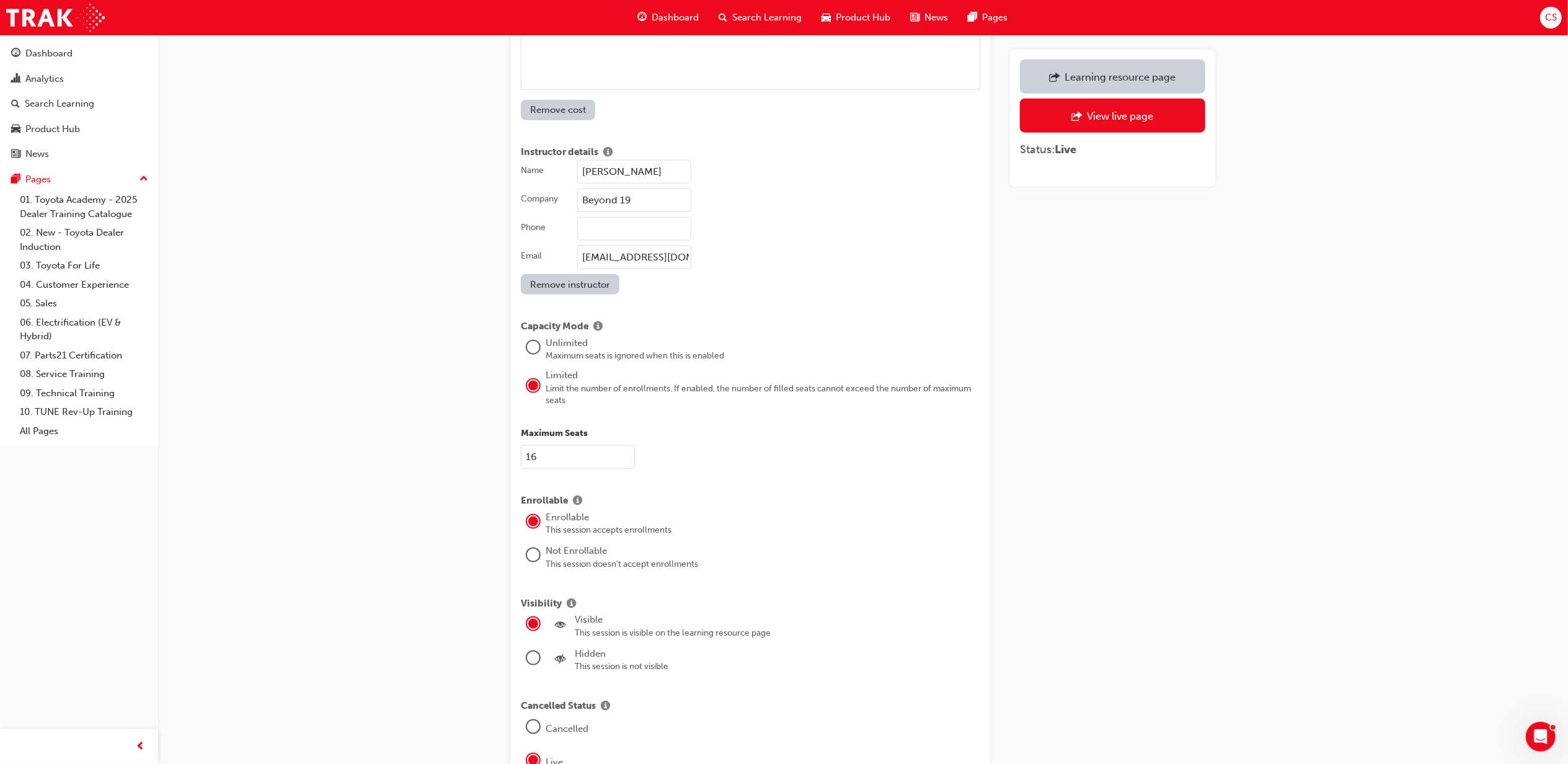
drag, startPoint x: 1306, startPoint y: 444, endPoint x: 1394, endPoint y: 163, distance: 294.5
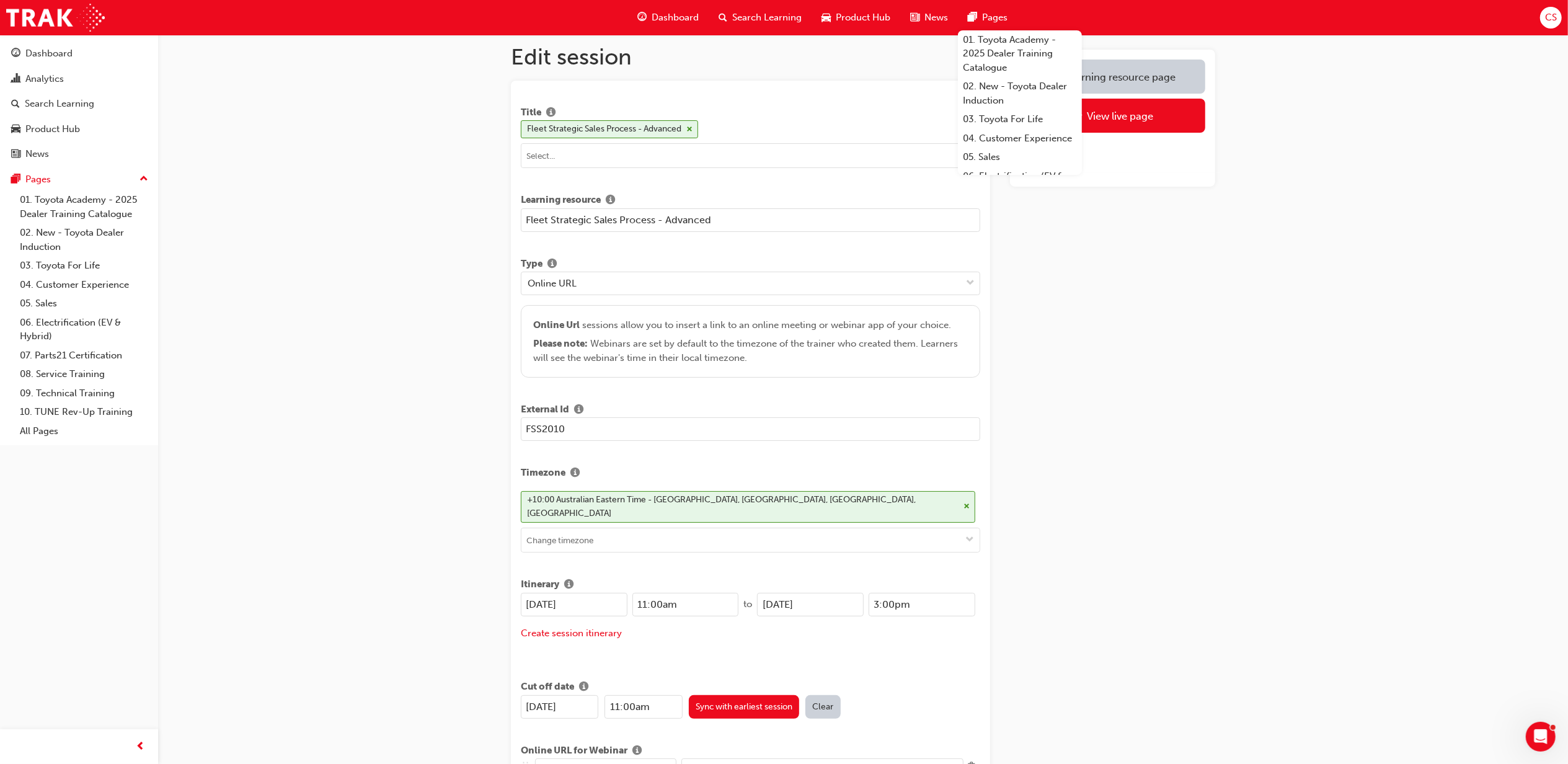
scroll to position [0, 0]
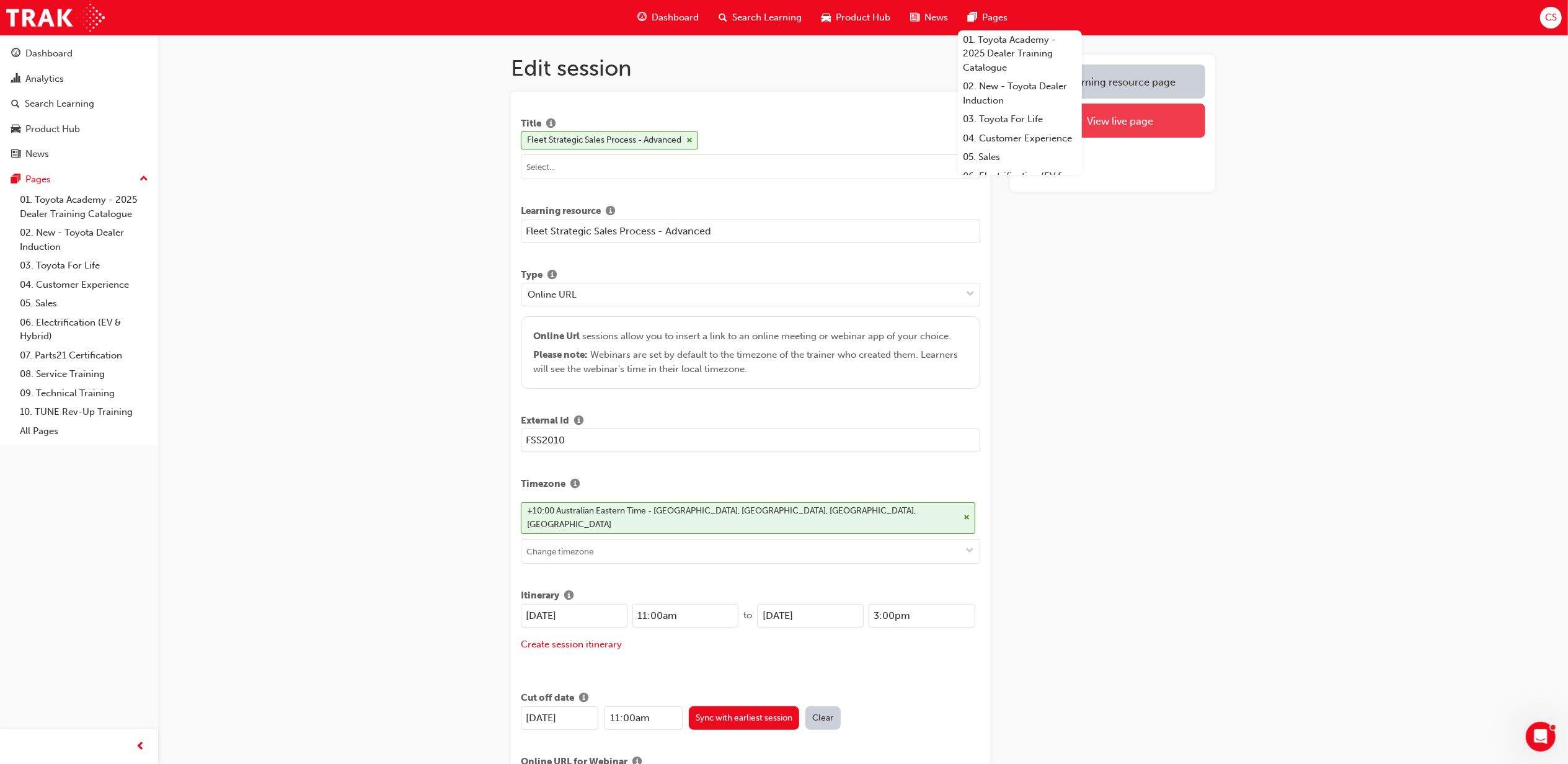
click at [1051, 125] on div "View live page" at bounding box center [1112, 120] width 167 height 15
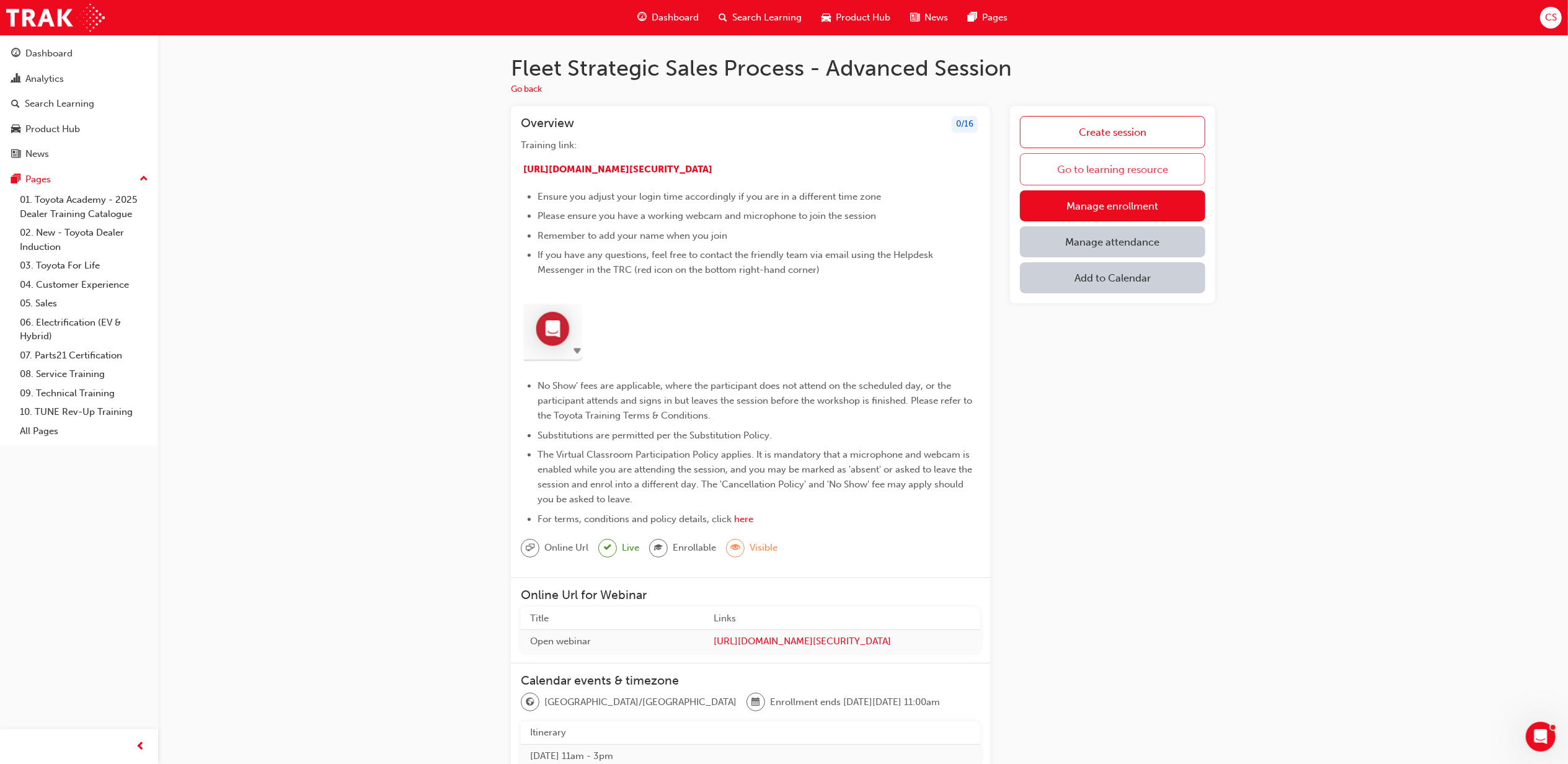
click at [1051, 174] on link "Go to learning resource" at bounding box center [1112, 169] width 185 height 32
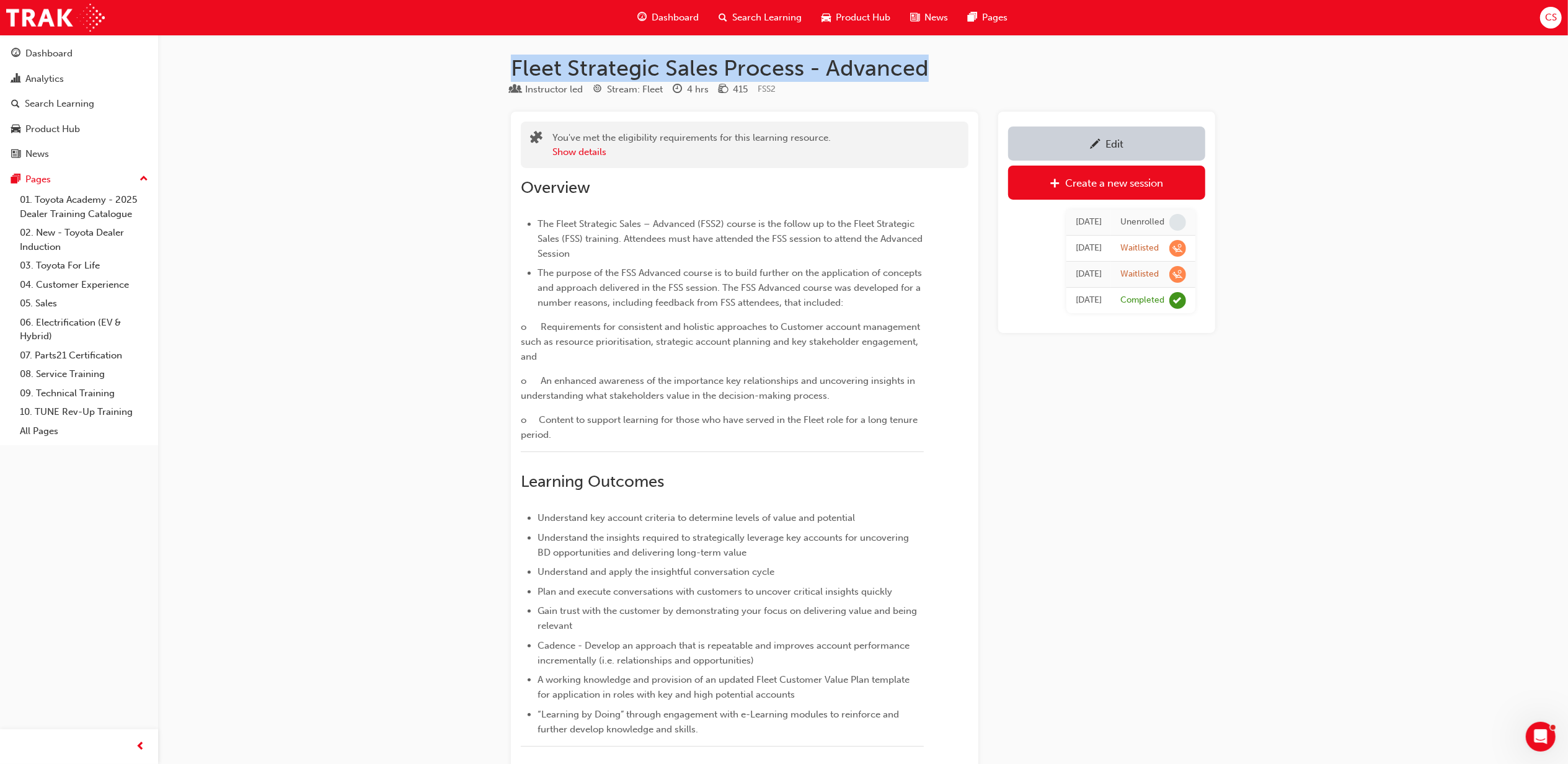
drag, startPoint x: 931, startPoint y: 67, endPoint x: 504, endPoint y: 45, distance: 427.6
copy h1 "Fleet Strategic Sales Process - Advanced"
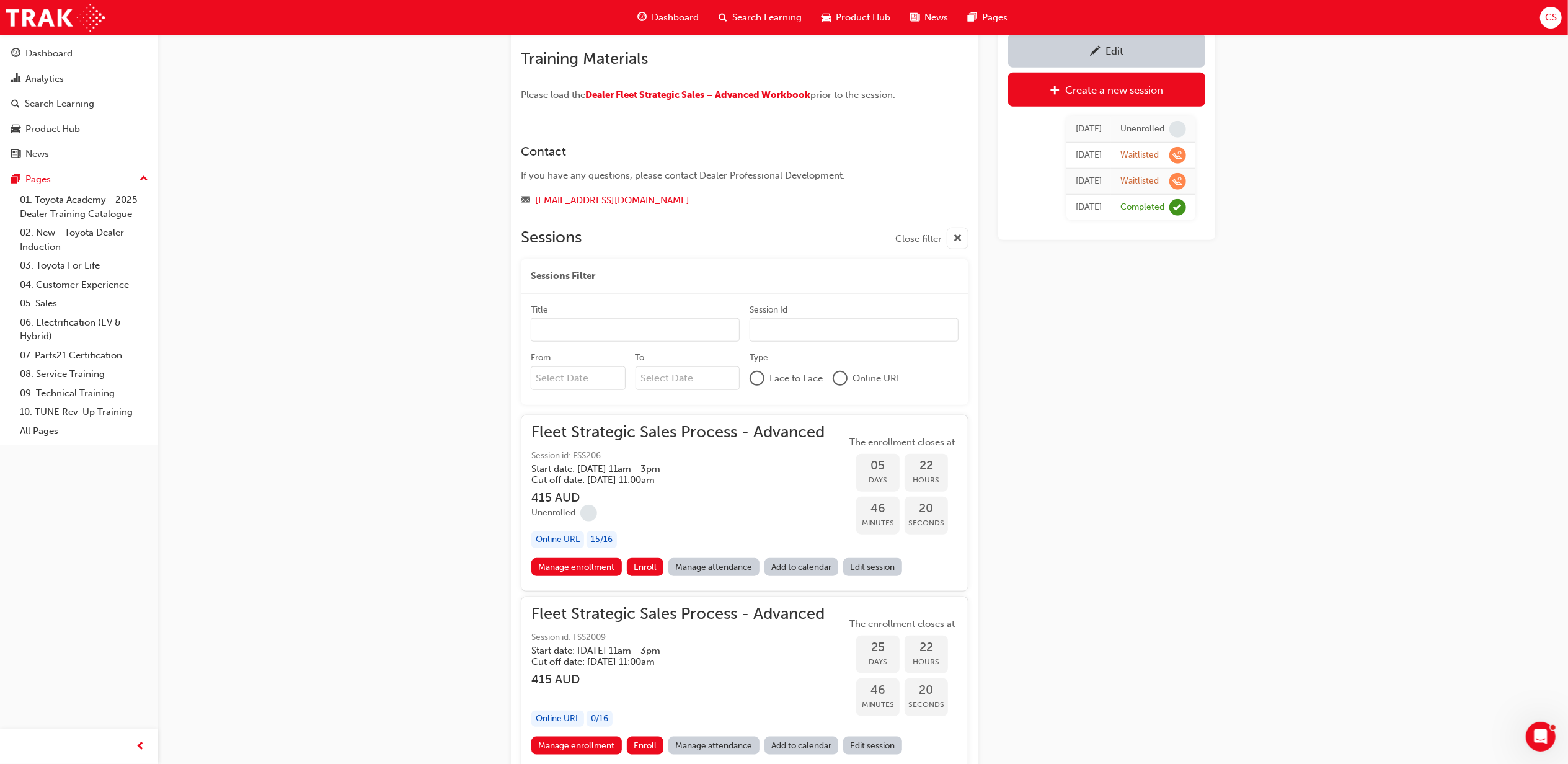
scroll to position [1075, 0]
